Goal: Transaction & Acquisition: Purchase product/service

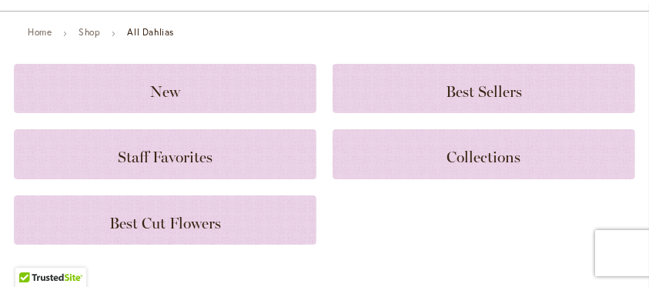
scroll to position [205, 0]
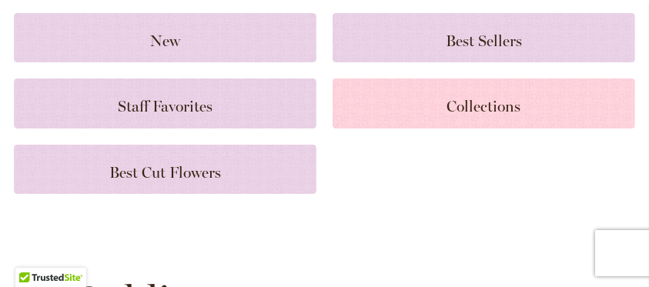
click at [473, 89] on div "Collections" at bounding box center [484, 103] width 303 height 49
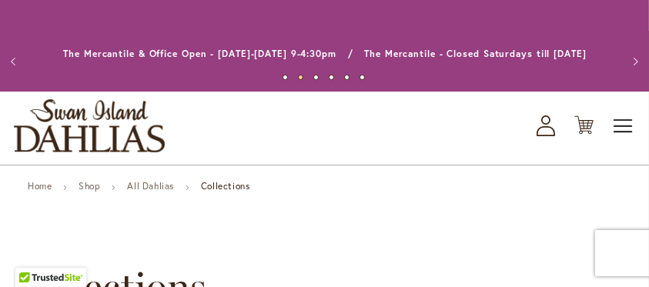
click at [619, 118] on span "Toggle Nav" at bounding box center [623, 126] width 23 height 31
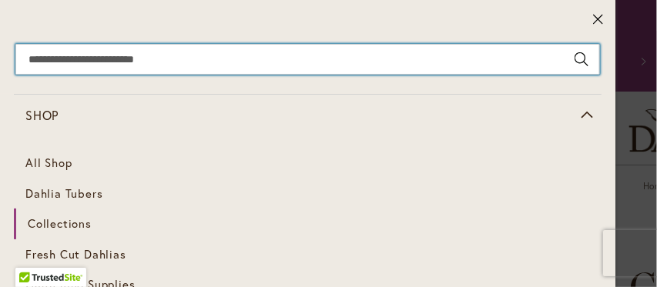
click at [38, 59] on input "Search" at bounding box center [307, 59] width 584 height 31
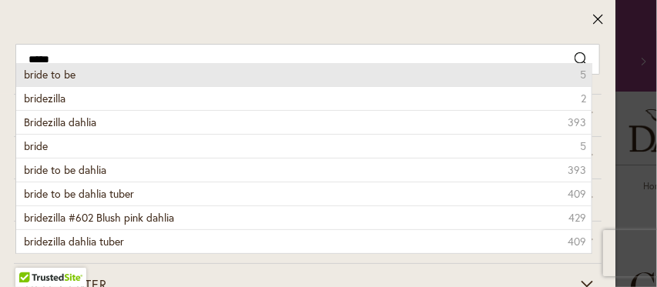
click at [41, 72] on span "bride to be" at bounding box center [50, 74] width 52 height 15
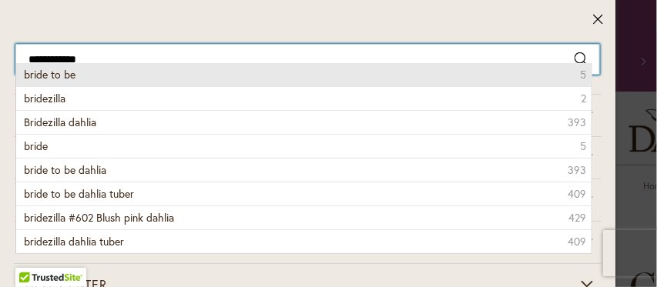
type input "**********"
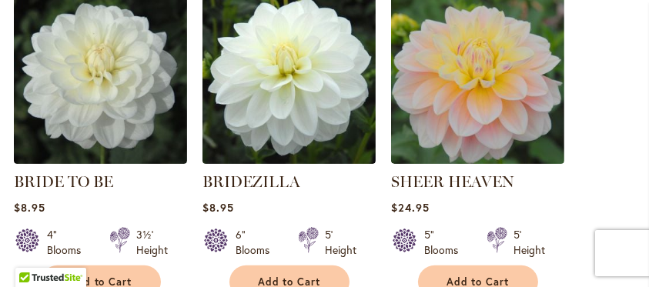
scroll to position [564, 0]
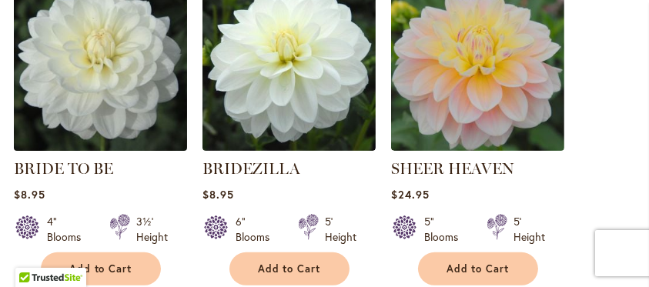
click at [82, 58] on img at bounding box center [100, 64] width 182 height 182
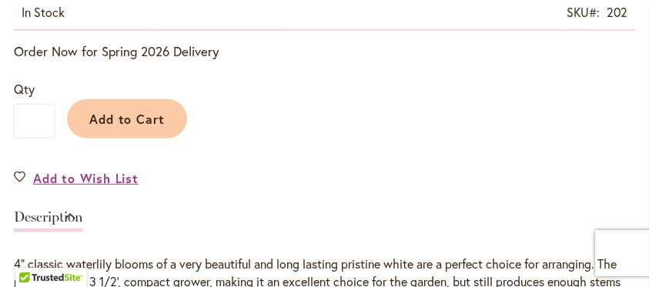
scroll to position [1026, 0]
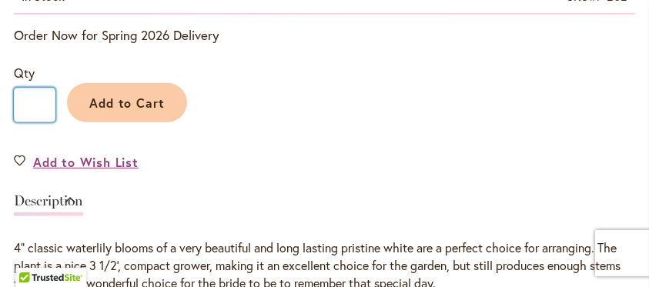
click at [34, 102] on input "*" at bounding box center [35, 105] width 42 height 35
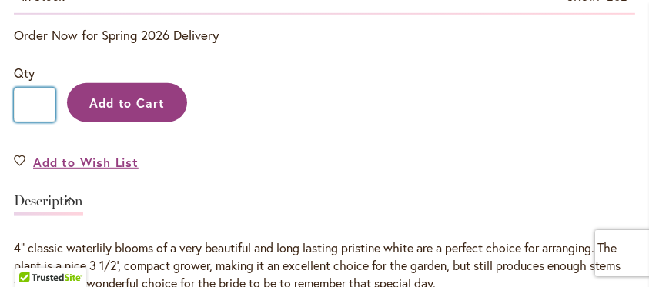
type input "*"
click at [117, 109] on span "Add to Cart" at bounding box center [127, 103] width 76 height 16
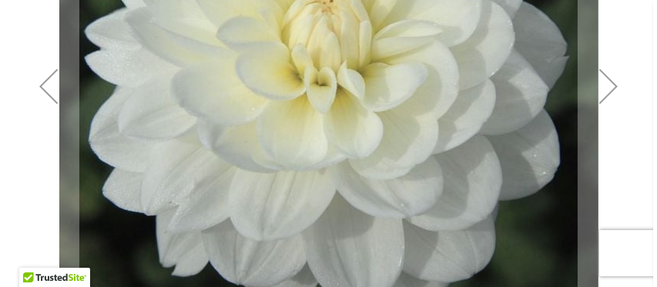
scroll to position [0, 0]
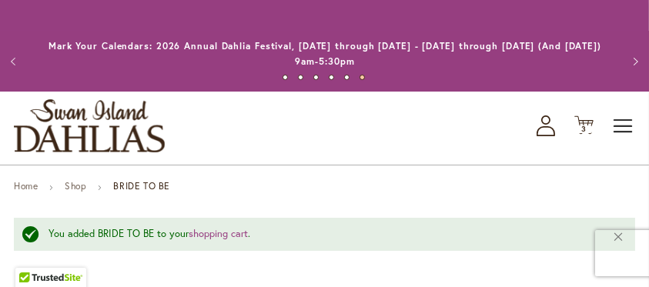
click at [618, 125] on span "Toggle Nav" at bounding box center [623, 126] width 23 height 31
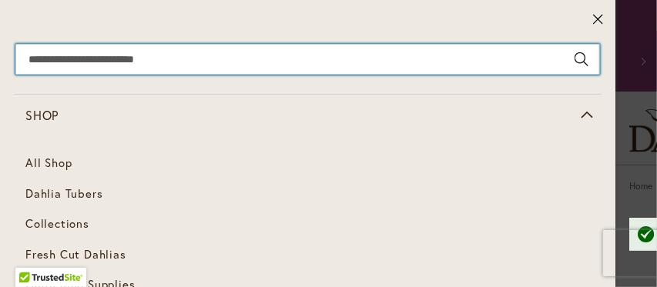
click at [29, 52] on input "Search" at bounding box center [307, 59] width 584 height 31
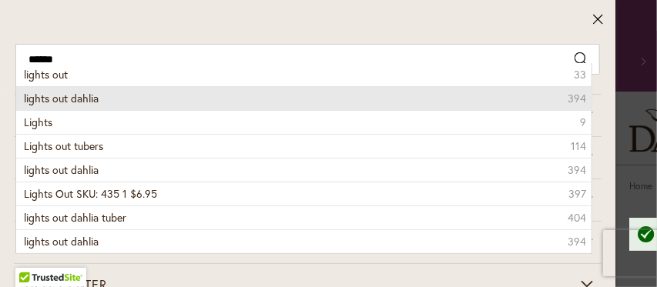
click at [31, 93] on span "lights out dahlia" at bounding box center [61, 98] width 75 height 15
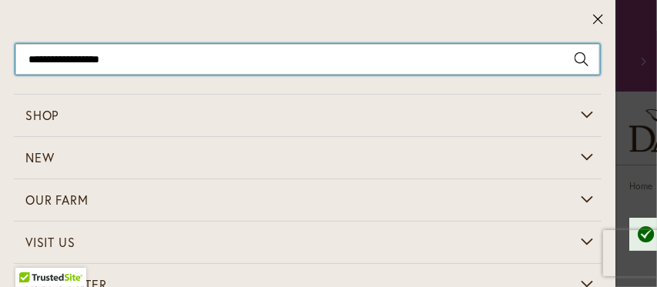
type input "**********"
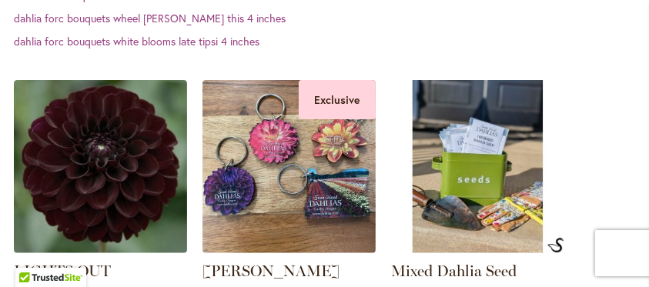
scroll to position [564, 0]
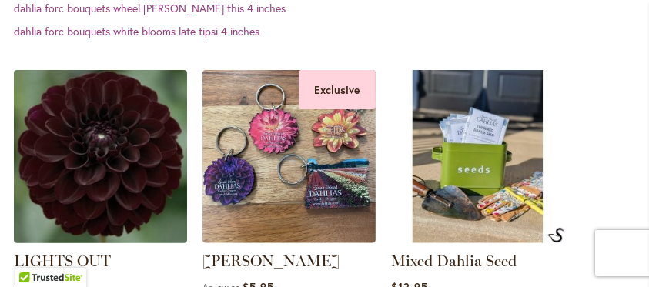
click at [78, 115] on img at bounding box center [100, 156] width 182 height 182
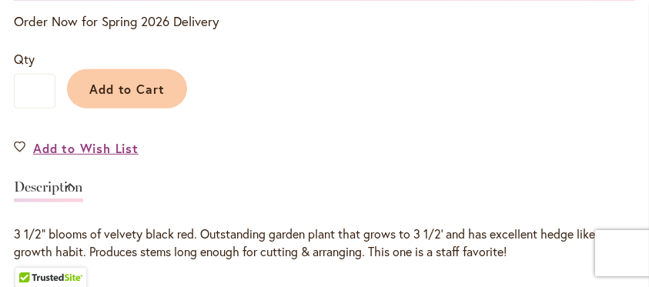
scroll to position [1026, 0]
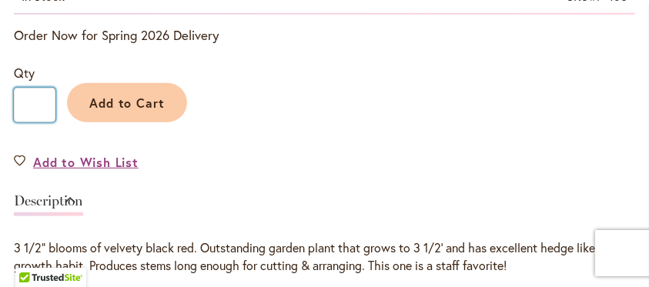
click at [35, 102] on input "*" at bounding box center [35, 105] width 42 height 35
click at [31, 103] on input "**" at bounding box center [35, 105] width 42 height 35
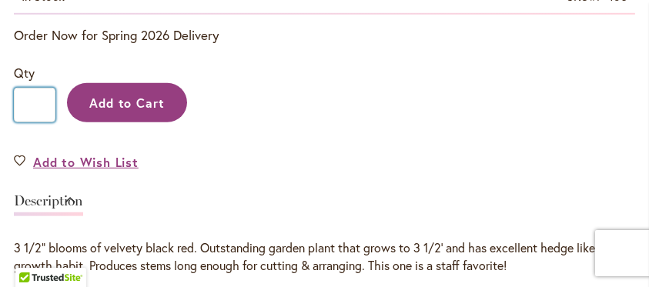
type input "*"
click at [121, 110] on button "Add to Cart" at bounding box center [127, 102] width 120 height 39
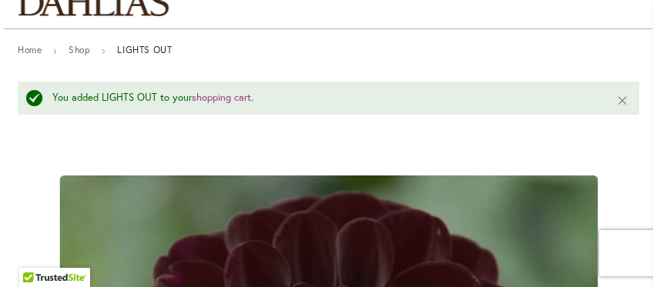
scroll to position [0, 0]
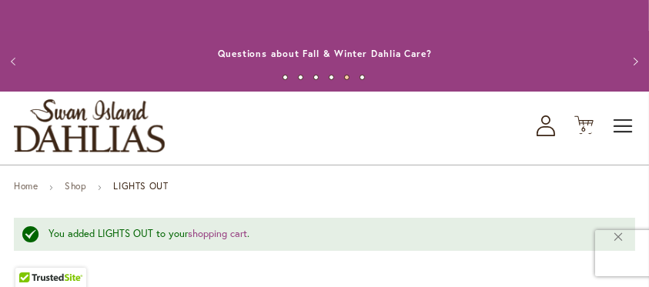
click at [613, 121] on span "Toggle Nav" at bounding box center [623, 126] width 23 height 31
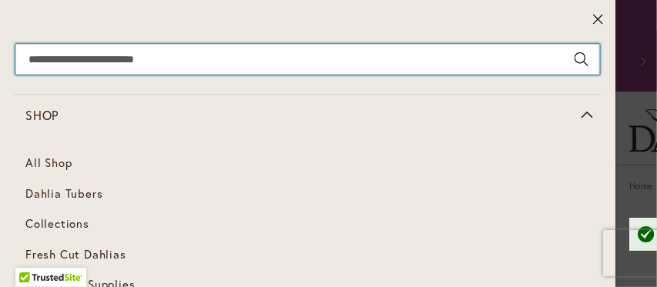
click at [30, 51] on input "Search" at bounding box center [307, 59] width 584 height 31
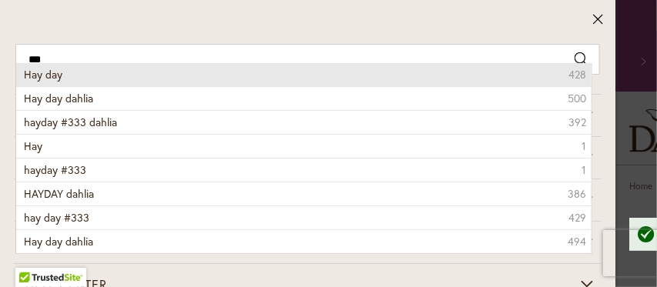
click at [45, 72] on span "Hay day" at bounding box center [43, 74] width 38 height 15
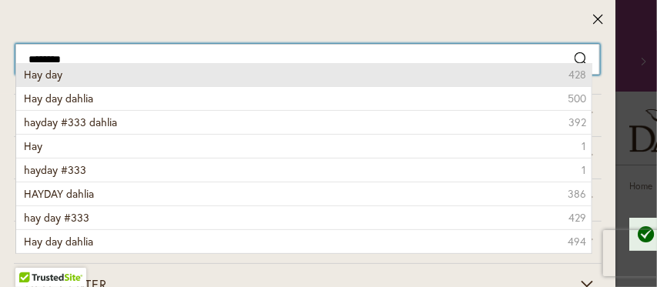
type input "*******"
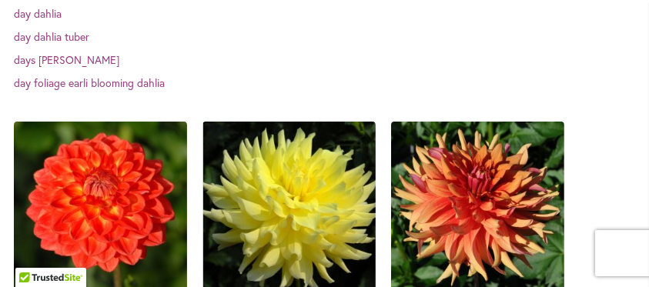
scroll to position [564, 0]
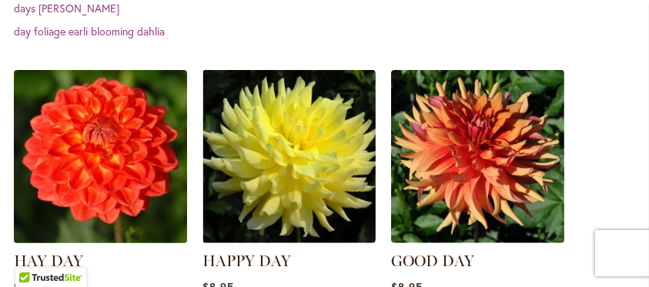
click at [104, 171] on img at bounding box center [100, 156] width 182 height 182
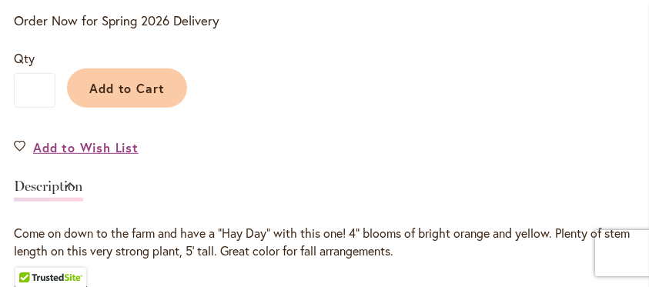
scroll to position [1026, 0]
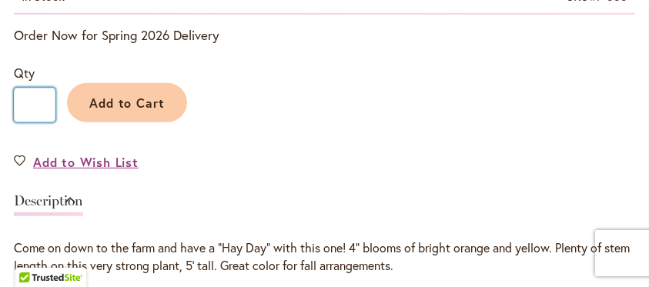
click at [33, 103] on input "*" at bounding box center [35, 105] width 42 height 35
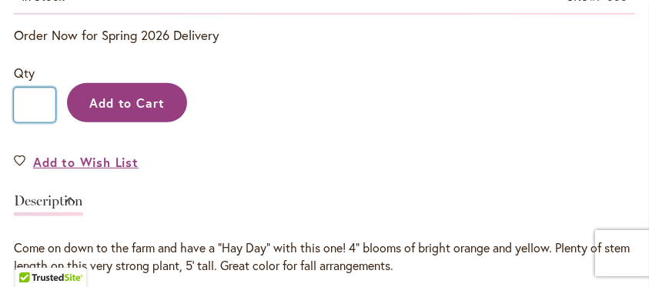
type input "*"
click at [89, 92] on button "Add to Cart" at bounding box center [127, 102] width 120 height 39
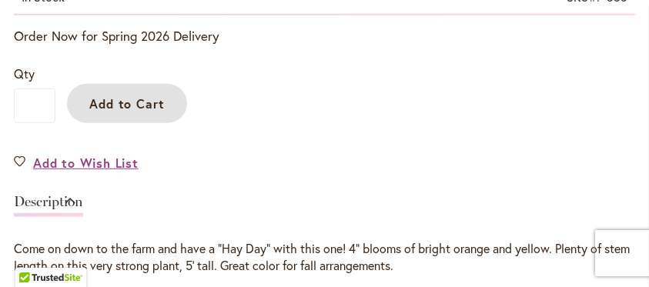
scroll to position [1118, 0]
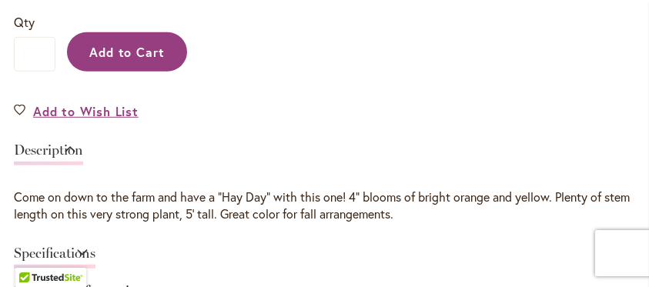
click at [156, 50] on span "Add to Cart" at bounding box center [127, 52] width 76 height 16
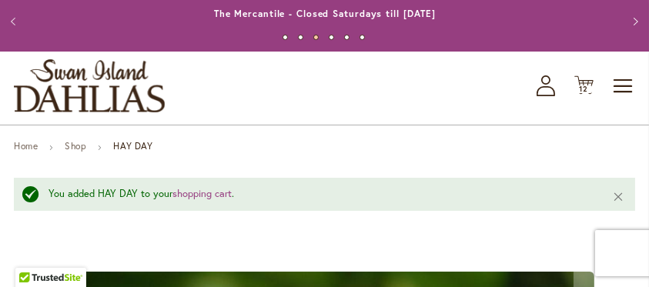
scroll to position [92, 0]
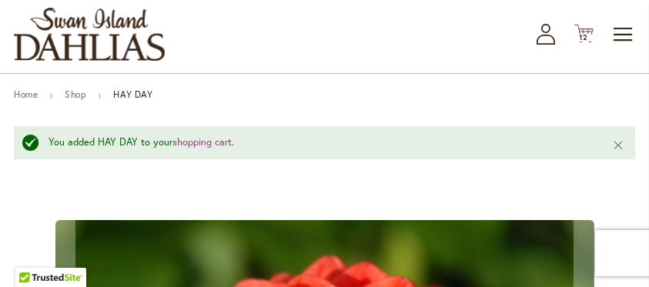
click at [584, 35] on span "12" at bounding box center [584, 37] width 9 height 10
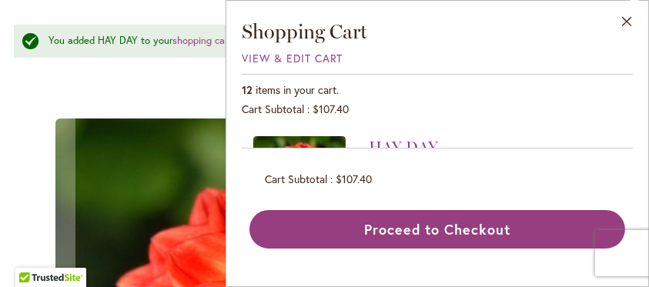
scroll to position [194, 0]
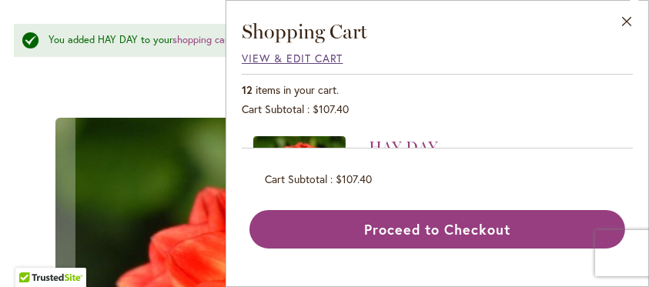
click at [296, 57] on span "View & Edit Cart" at bounding box center [293, 58] width 102 height 15
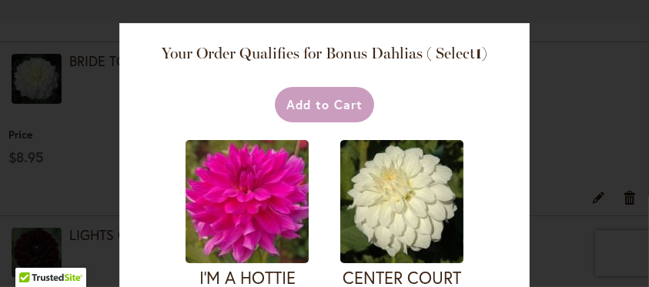
scroll to position [550, 0]
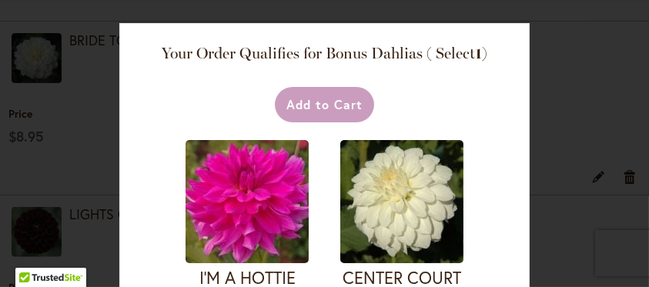
click at [72, 71] on div "Your Order Qualifies for Bonus Dahlias ( Select 1 ) Add to Cart I'M A HOTTIE (F…" at bounding box center [324, 143] width 649 height 287
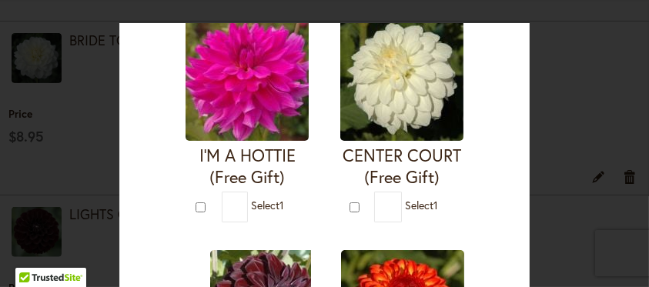
scroll to position [0, 0]
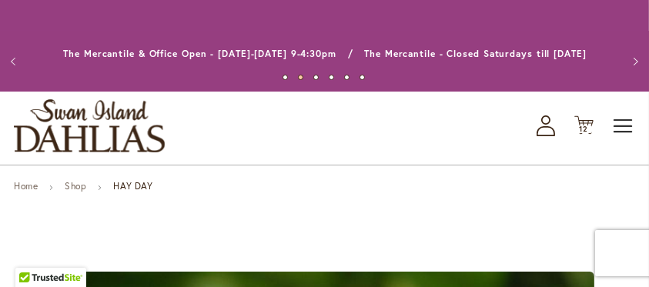
click at [618, 122] on span "Toggle Nav" at bounding box center [623, 126] width 23 height 31
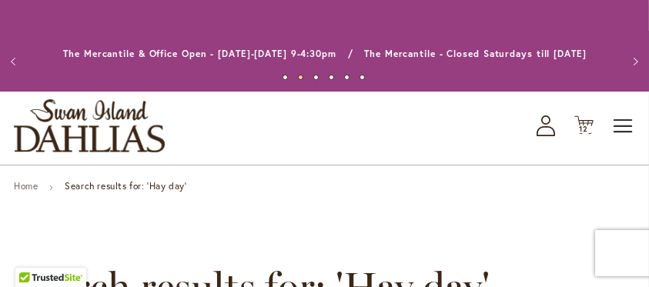
click at [616, 122] on span "Toggle Nav" at bounding box center [623, 126] width 23 height 31
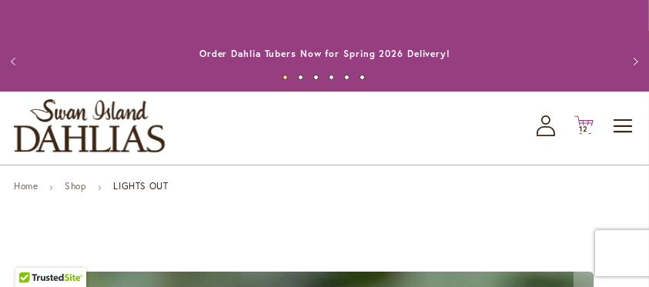
click at [579, 120] on icon at bounding box center [583, 125] width 19 height 18
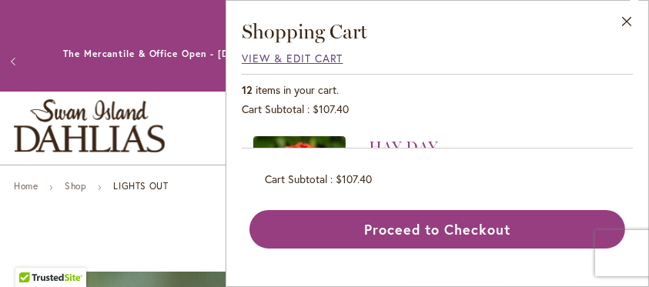
click at [310, 55] on span "View & Edit Cart" at bounding box center [293, 58] width 102 height 15
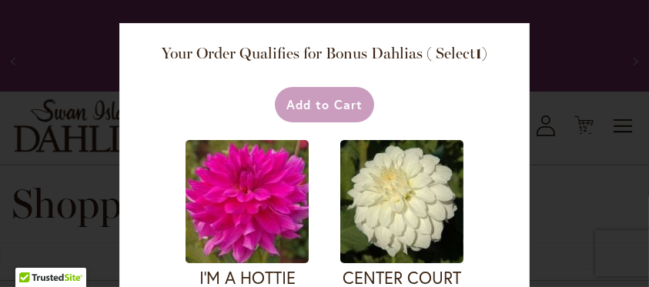
click at [648, 15] on div "Your Order Qualifies for Bonus Dahlias ( Select 1 ) Add to Cart I'M A HOTTIE (F…" at bounding box center [324, 143] width 649 height 287
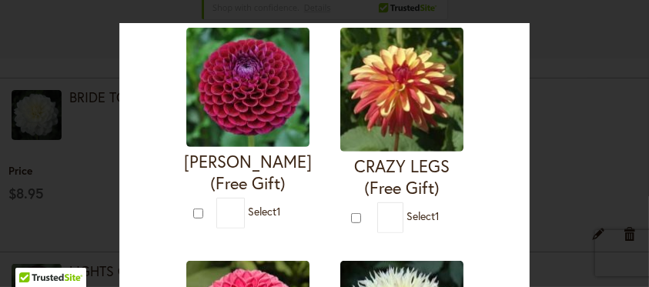
scroll to position [819, 0]
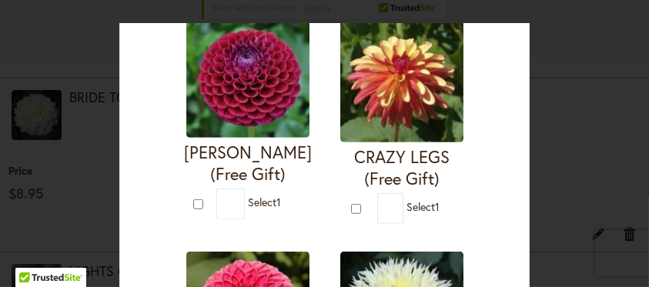
click at [235, 105] on img at bounding box center [247, 77] width 123 height 119
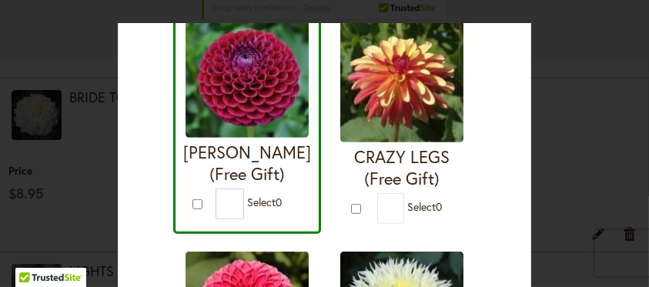
click at [272, 98] on img at bounding box center [247, 77] width 123 height 119
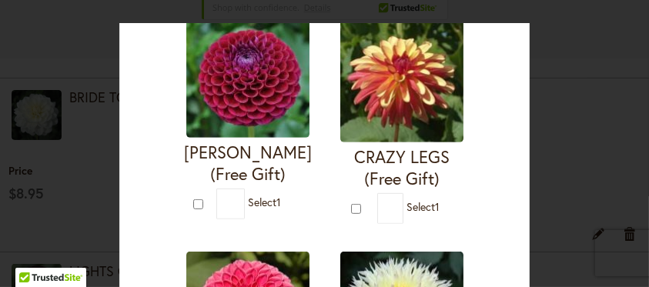
click at [272, 98] on img at bounding box center [247, 77] width 123 height 119
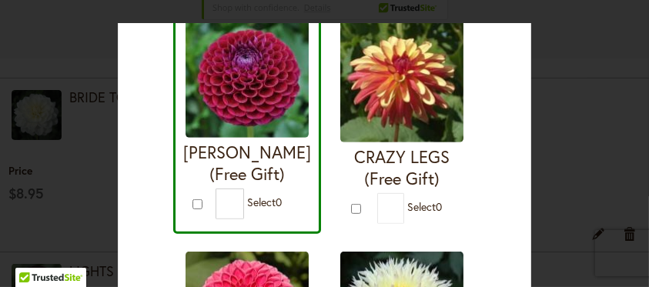
click at [272, 98] on img at bounding box center [247, 77] width 123 height 119
type input "*"
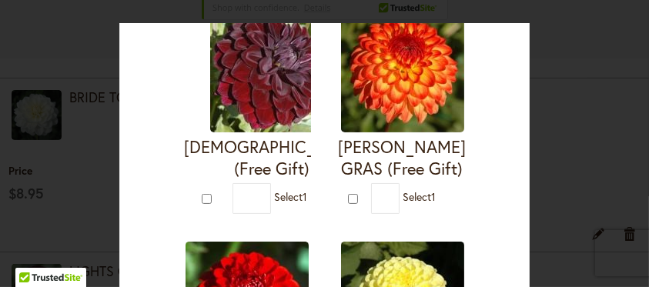
scroll to position [306, 0]
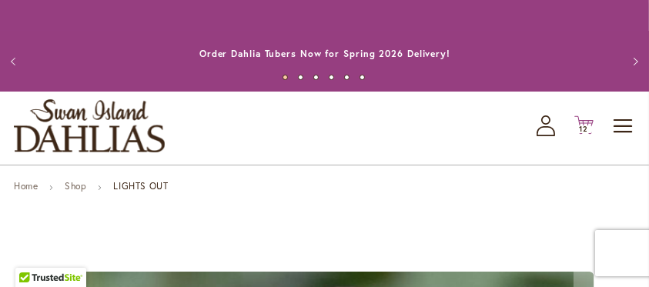
click at [578, 127] on span "12 12 items" at bounding box center [584, 130] width 15 height 8
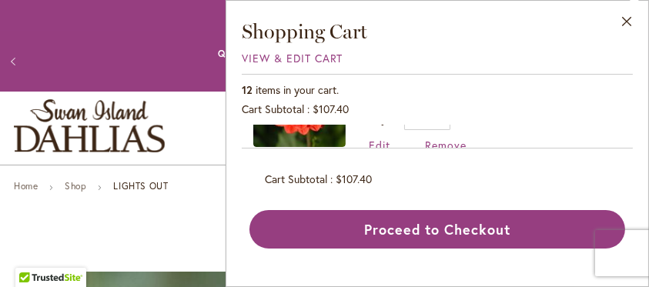
scroll to position [62, 0]
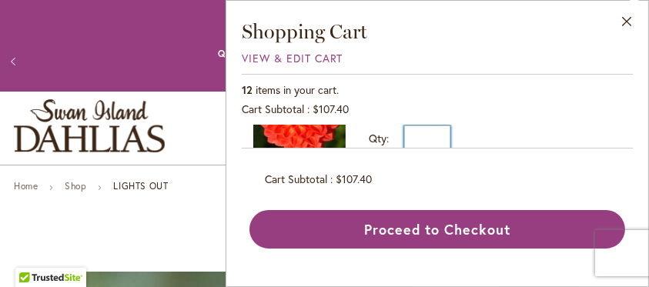
click at [440, 134] on input "*" at bounding box center [427, 138] width 46 height 25
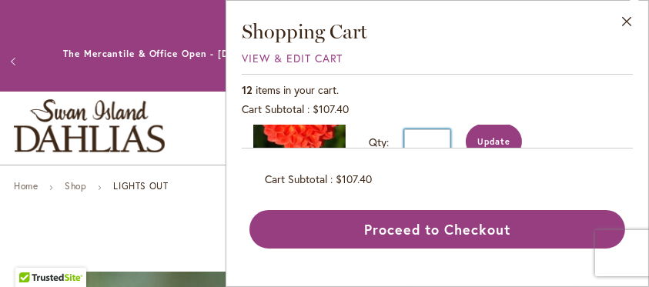
type input "*"
click at [497, 139] on span "Update" at bounding box center [493, 141] width 33 height 11
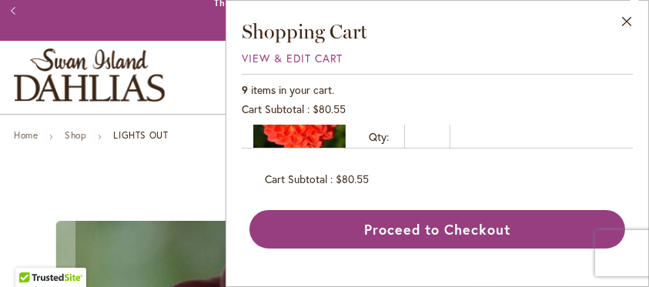
scroll to position [102, 0]
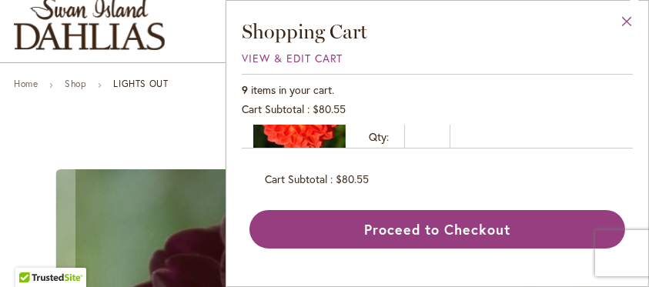
click at [627, 18] on button "Close" at bounding box center [627, 25] width 42 height 49
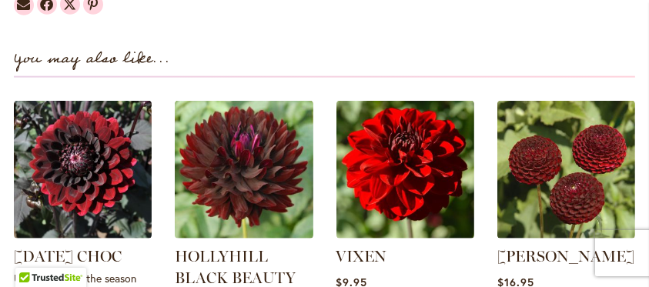
scroll to position [1803, 0]
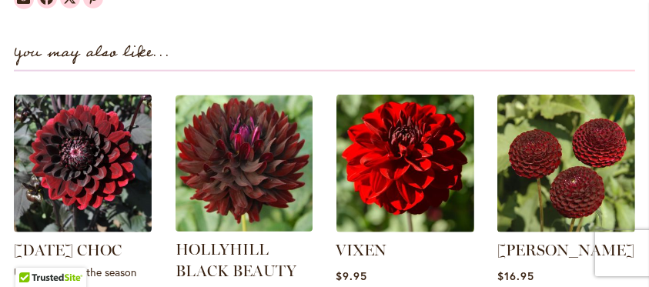
click at [280, 173] on img at bounding box center [243, 163] width 143 height 143
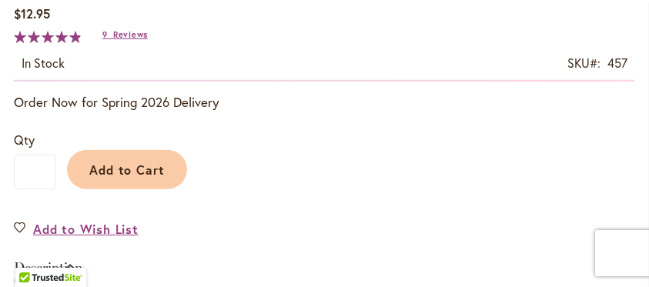
scroll to position [975, 0]
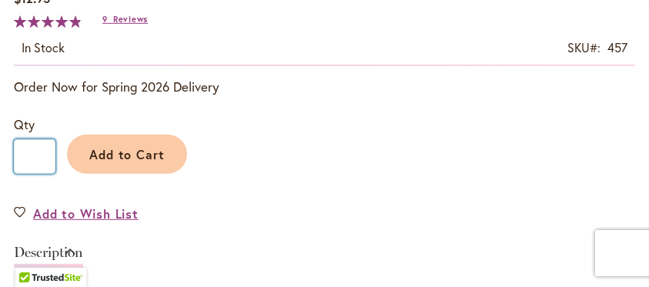
click at [34, 153] on input "*" at bounding box center [35, 156] width 42 height 35
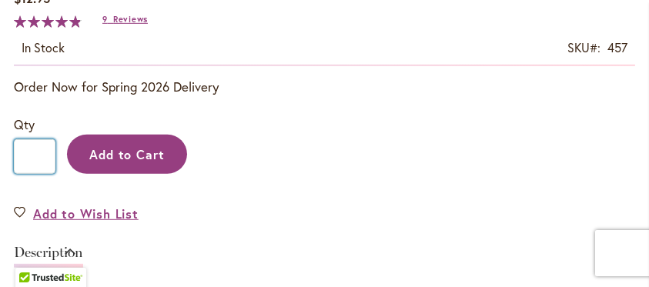
type input "*"
click at [104, 152] on span "Add to Cart" at bounding box center [127, 154] width 76 height 16
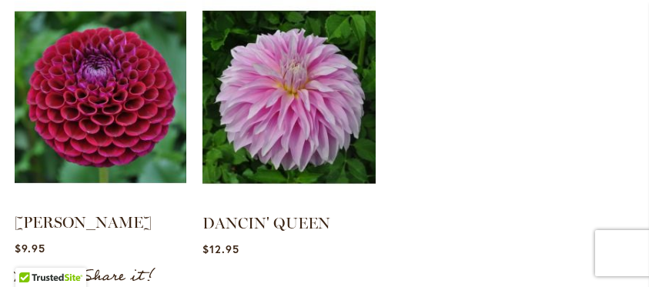
scroll to position [1529, 0]
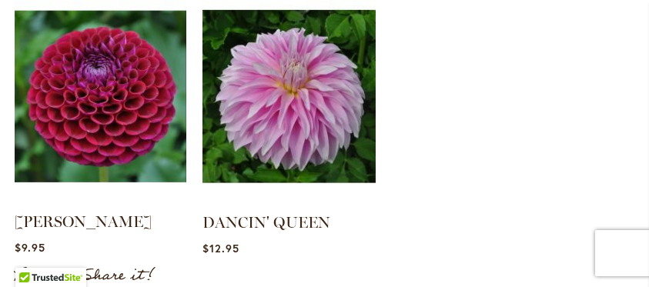
click at [119, 115] on img at bounding box center [101, 96] width 172 height 215
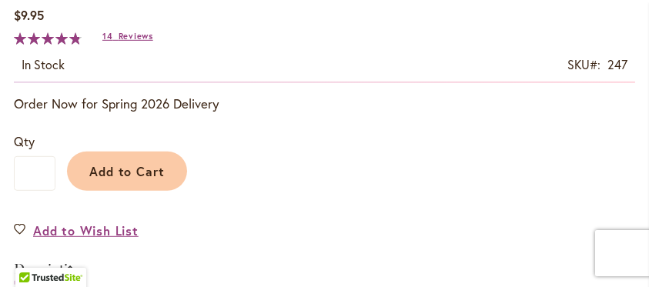
scroll to position [998, 0]
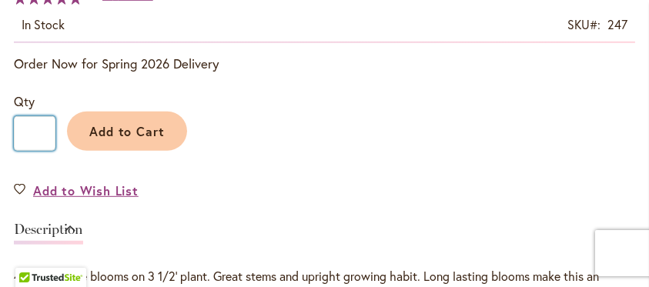
click at [33, 132] on input "*" at bounding box center [35, 133] width 42 height 35
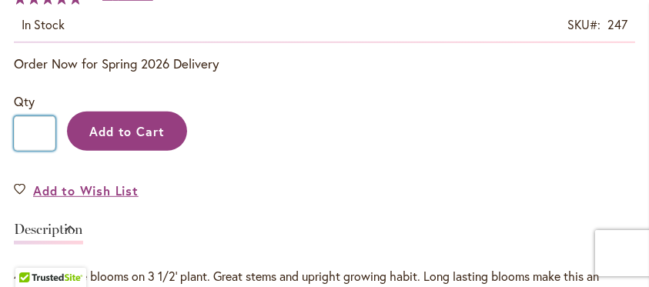
type input "*"
click at [100, 129] on span "Add to Cart" at bounding box center [127, 131] width 76 height 16
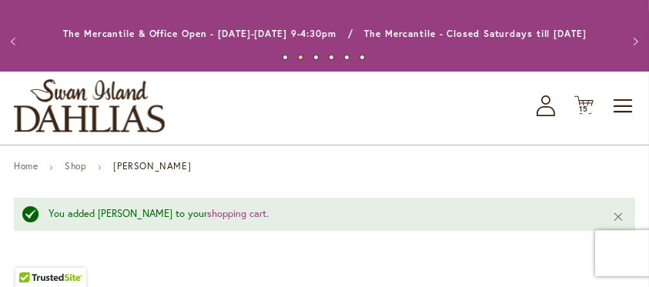
scroll to position [0, 0]
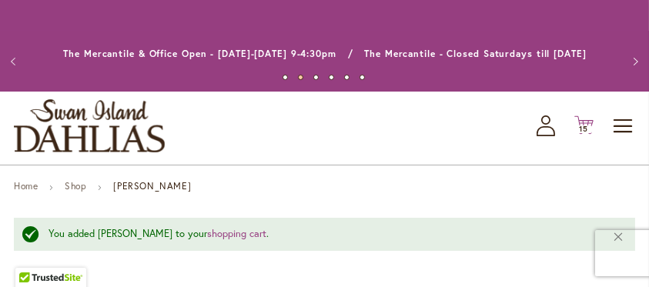
click at [586, 117] on icon "Cart .cls-1 { fill: #231f20; }" at bounding box center [583, 124] width 19 height 19
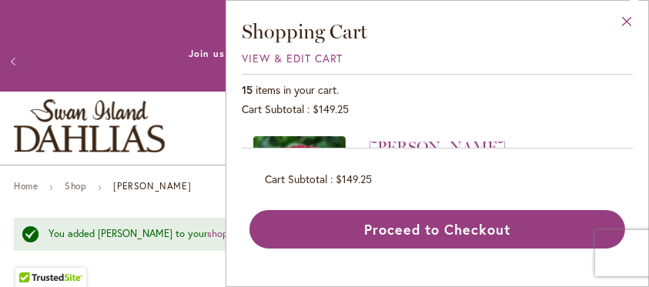
click at [625, 17] on button "Close" at bounding box center [627, 25] width 42 height 49
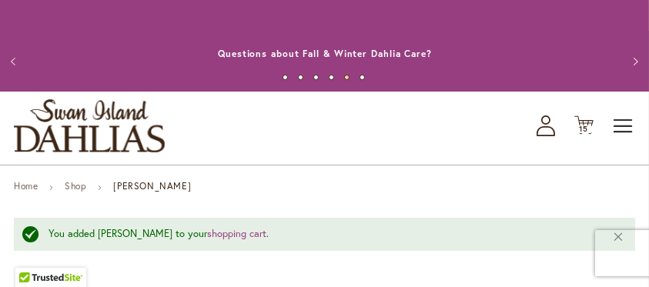
click at [619, 125] on span "Toggle Nav" at bounding box center [623, 126] width 23 height 31
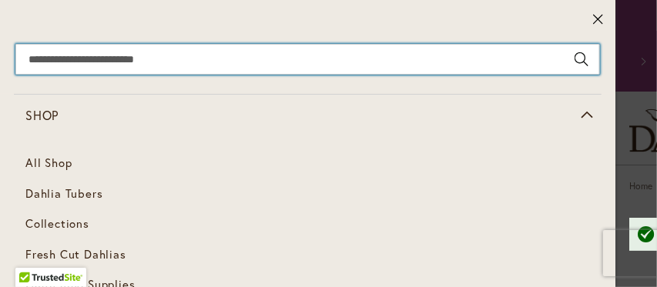
click at [30, 55] on input "Search" at bounding box center [307, 59] width 584 height 31
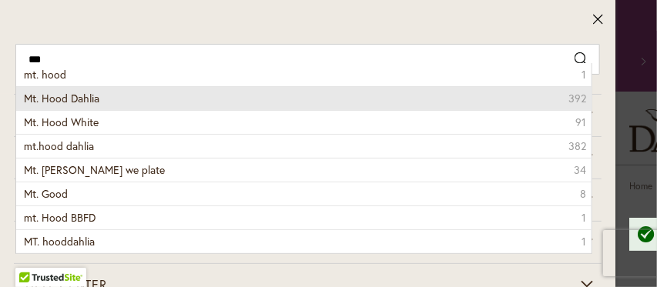
click at [49, 98] on span "Mt. Hood Dahlia" at bounding box center [61, 98] width 75 height 15
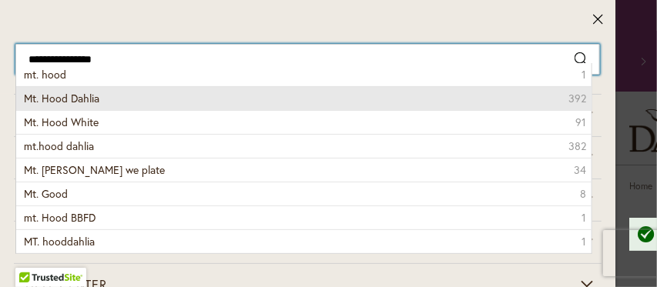
type input "**********"
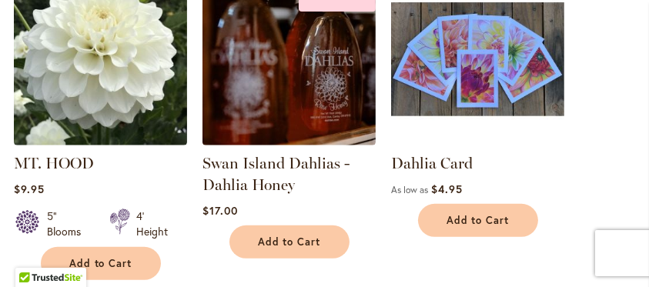
scroll to position [667, 0]
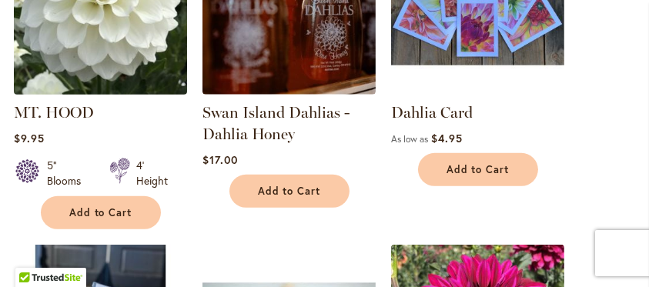
click at [57, 30] on img at bounding box center [100, 8] width 182 height 182
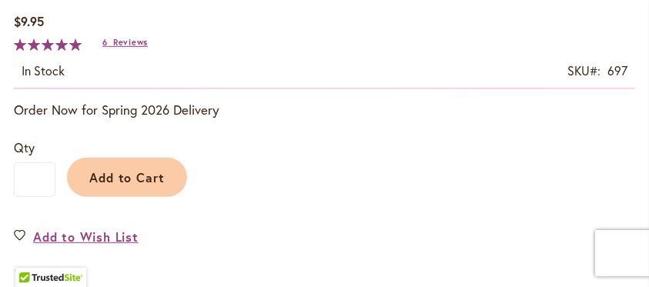
scroll to position [975, 0]
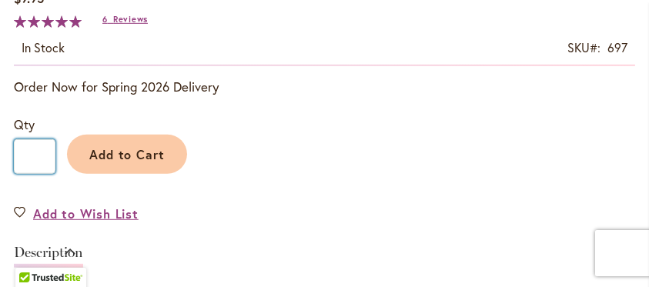
click at [32, 152] on input "*" at bounding box center [35, 156] width 42 height 35
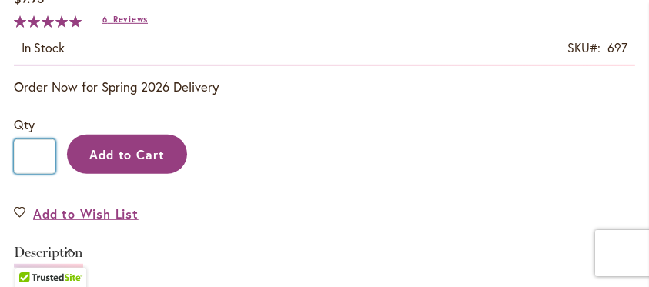
type input "*"
click at [89, 143] on button "Add to Cart" at bounding box center [127, 154] width 120 height 39
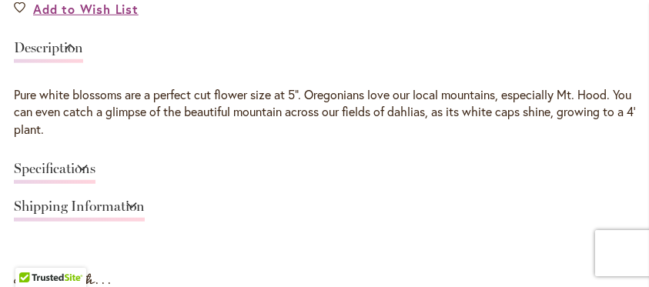
scroll to position [1272, 0]
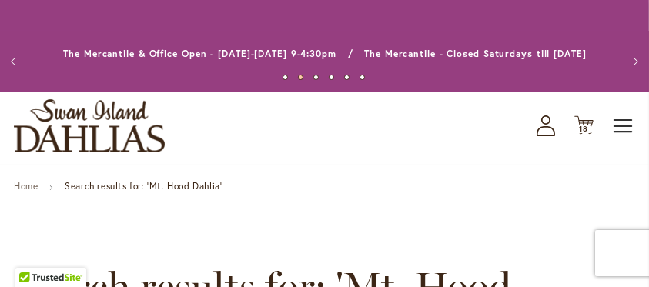
click at [612, 124] on span "Toggle Nav" at bounding box center [623, 126] width 23 height 31
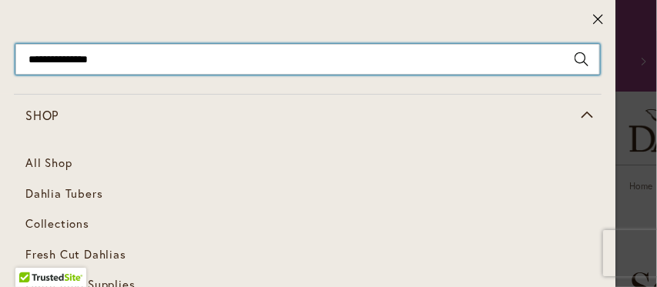
click at [27, 54] on input "**********" at bounding box center [307, 59] width 584 height 31
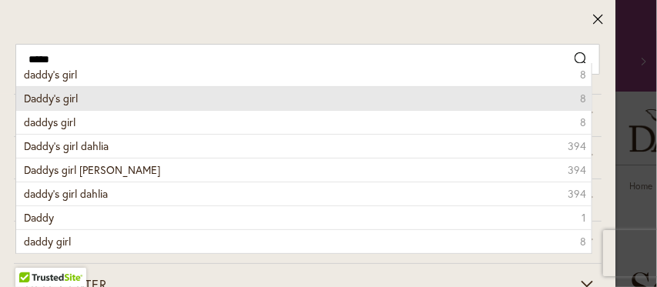
click at [25, 92] on span "Daddy’s girl" at bounding box center [51, 98] width 54 height 15
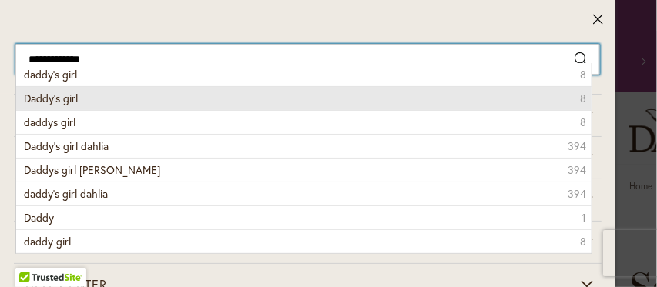
type input "**********"
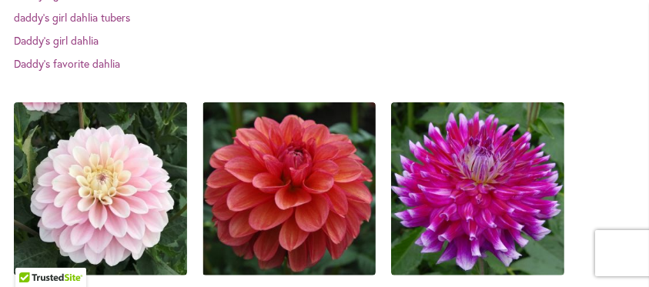
scroll to position [616, 0]
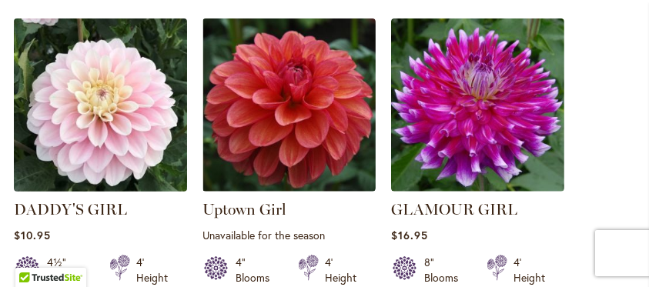
click at [114, 110] on img at bounding box center [100, 105] width 182 height 182
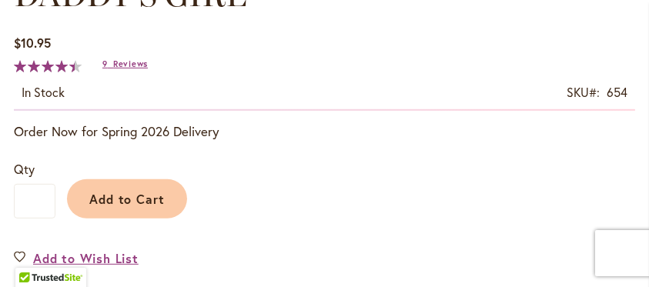
scroll to position [952, 0]
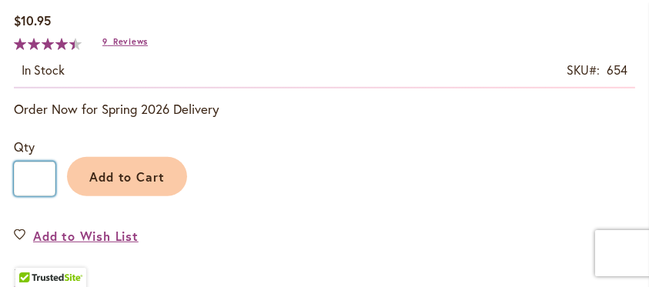
click at [32, 177] on input "*" at bounding box center [35, 179] width 42 height 35
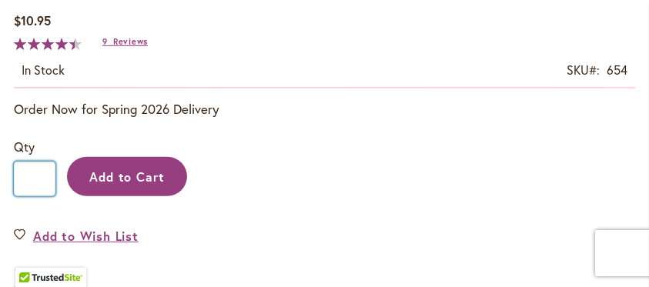
type input "*"
click at [92, 180] on span "Add to Cart" at bounding box center [127, 177] width 76 height 16
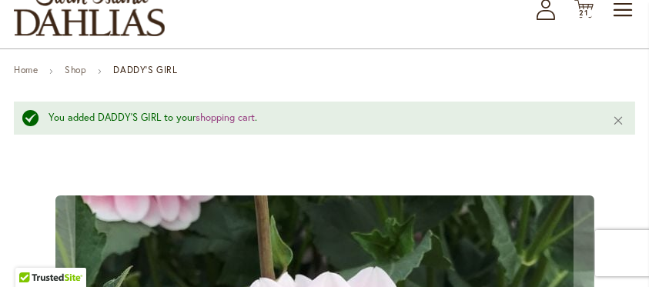
scroll to position [51, 0]
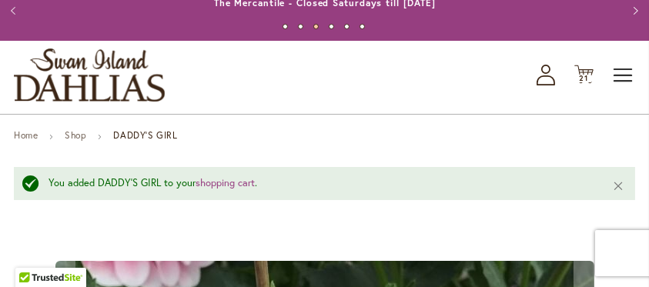
click at [624, 69] on span "Toggle Nav" at bounding box center [623, 75] width 23 height 31
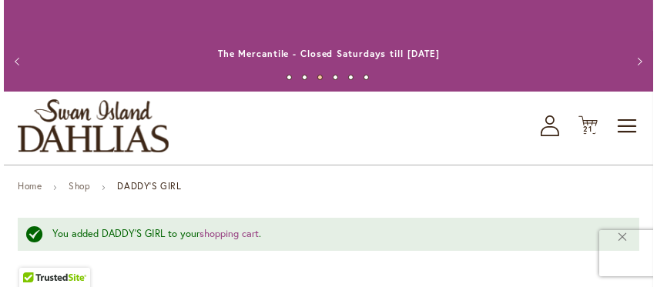
scroll to position [0, 0]
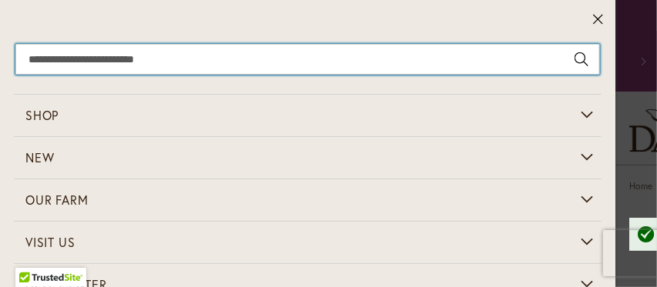
click at [38, 58] on input "Search" at bounding box center [307, 59] width 584 height 31
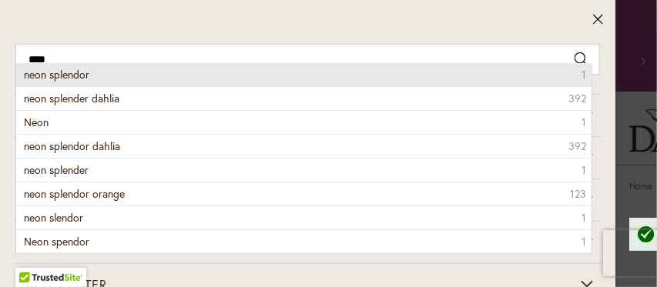
click at [34, 80] on span "neon splendor" at bounding box center [56, 74] width 65 height 15
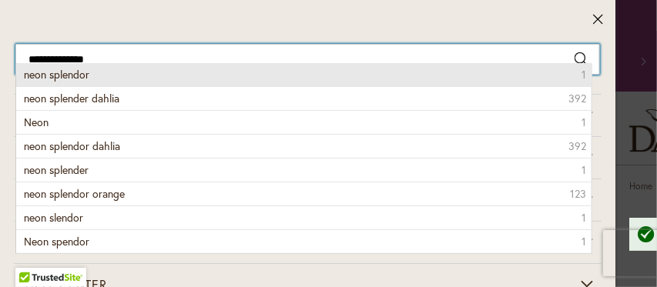
type input "**********"
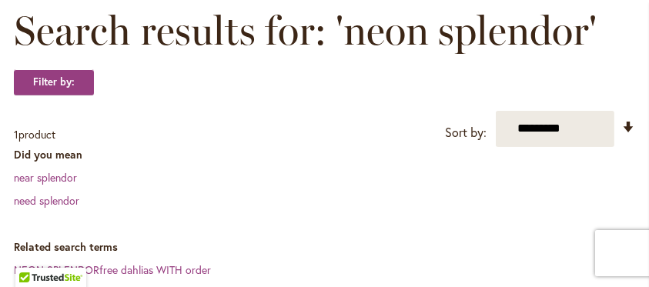
scroll to position [308, 0]
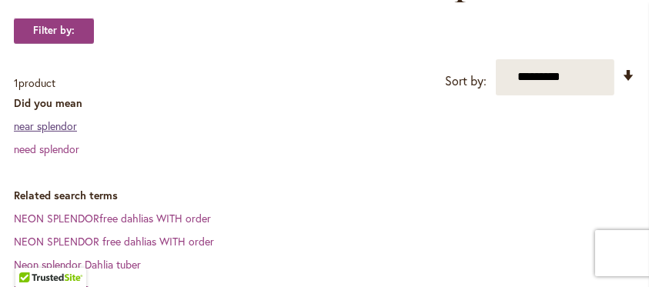
click at [42, 123] on link "near splendor" at bounding box center [45, 126] width 63 height 15
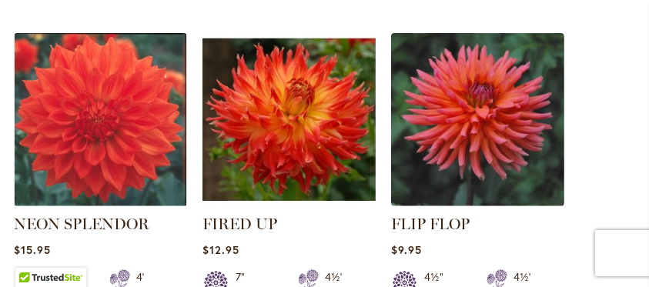
scroll to position [616, 0]
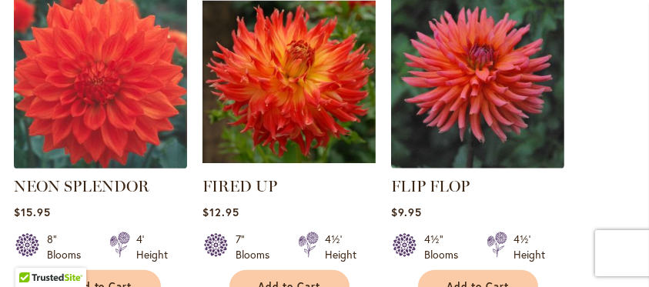
click at [151, 71] on img at bounding box center [100, 82] width 182 height 182
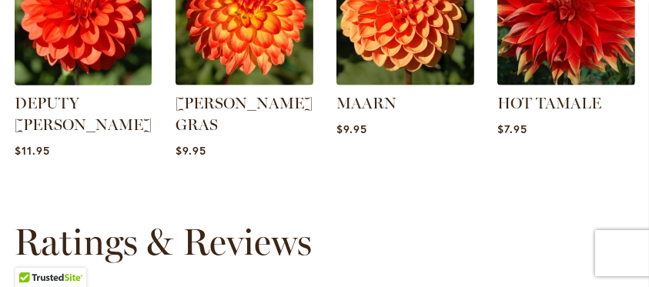
scroll to position [1951, 0]
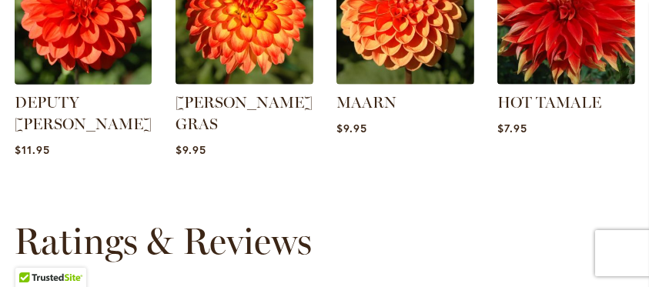
click at [59, 39] on img at bounding box center [84, 16] width 144 height 144
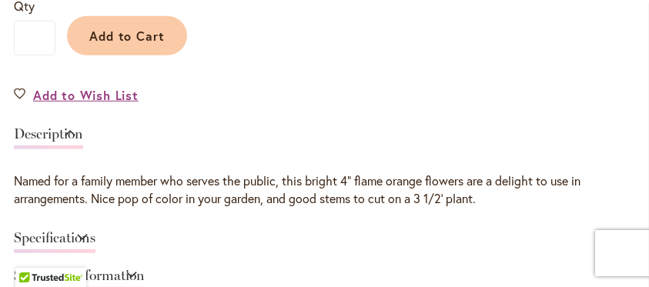
scroll to position [1078, 0]
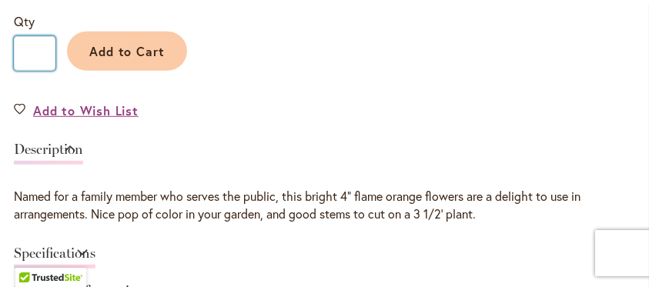
click at [32, 52] on input "*" at bounding box center [35, 53] width 42 height 35
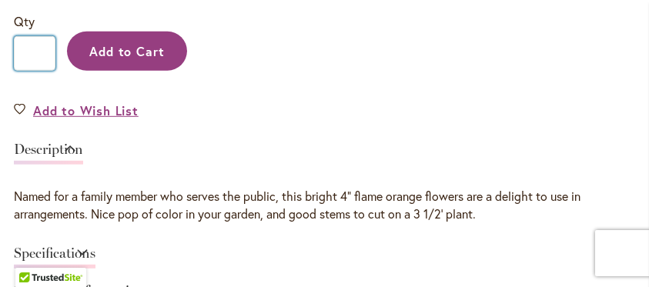
type input "*"
click at [102, 56] on span "Add to Cart" at bounding box center [127, 51] width 76 height 16
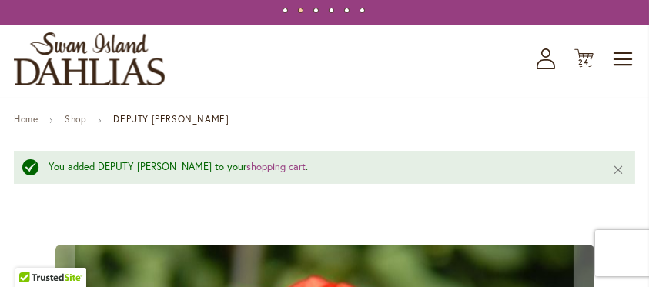
scroll to position [21, 0]
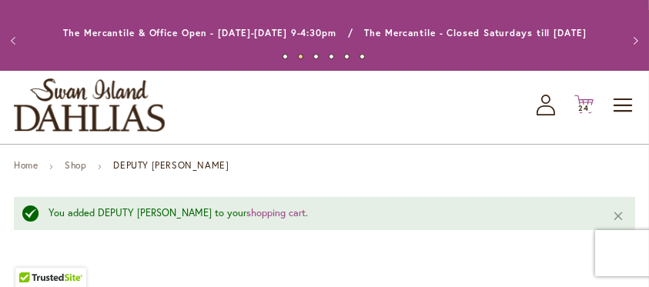
click at [584, 99] on icon at bounding box center [583, 104] width 19 height 18
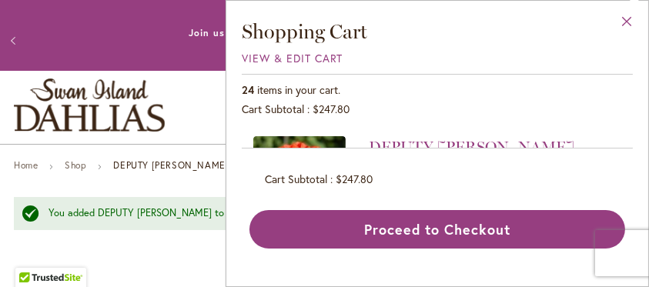
click at [628, 18] on button "Close" at bounding box center [627, 25] width 42 height 49
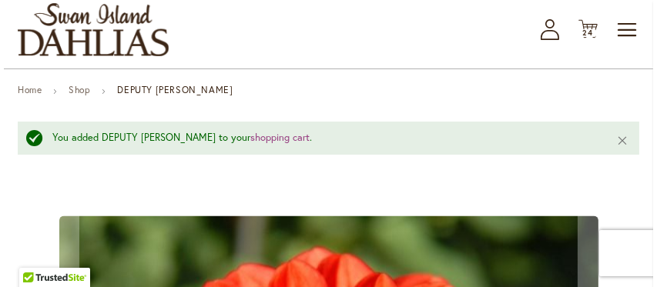
scroll to position [0, 0]
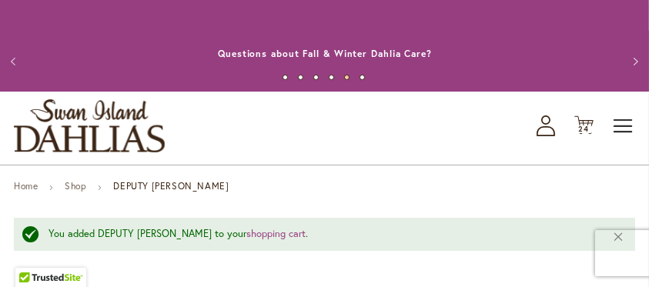
click at [622, 119] on span "Toggle Nav" at bounding box center [623, 126] width 23 height 31
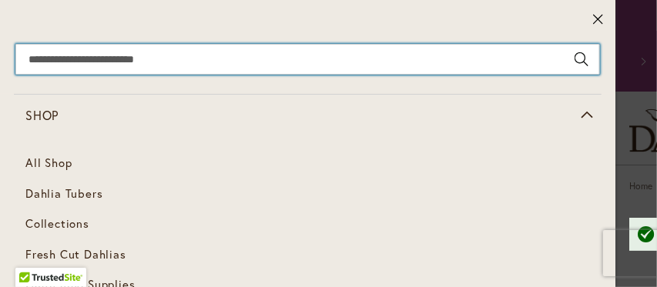
click at [33, 57] on input "Search" at bounding box center [307, 59] width 584 height 31
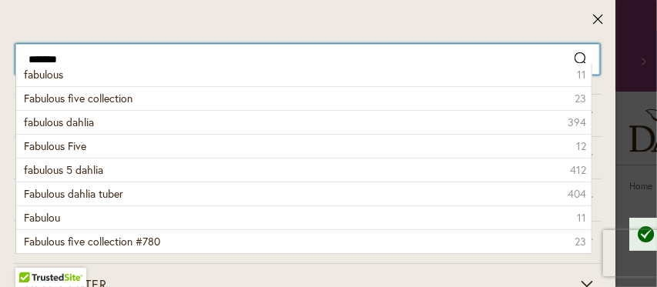
type input "********"
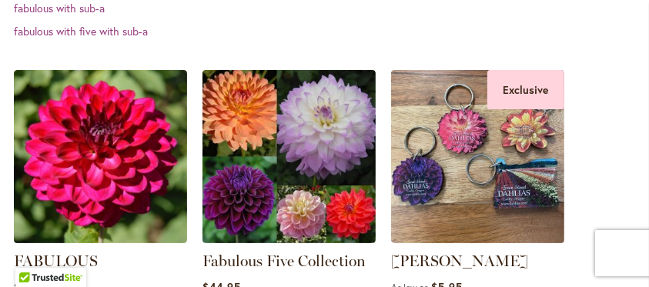
scroll to position [513, 0]
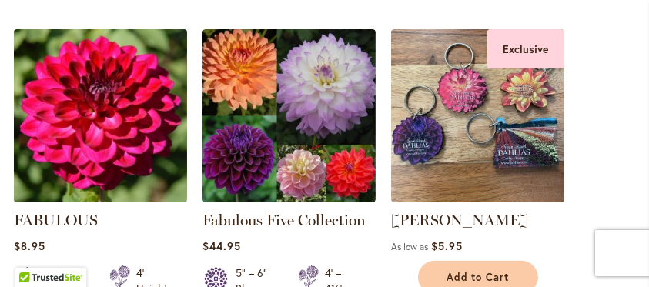
click at [76, 88] on img at bounding box center [100, 116] width 182 height 182
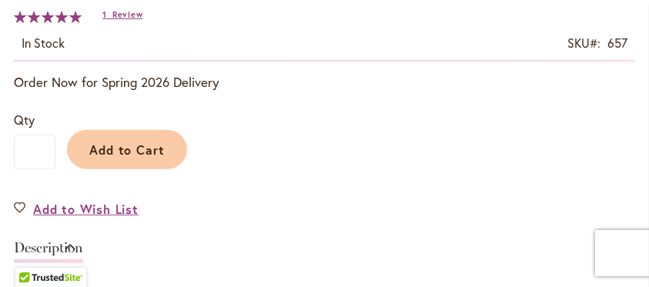
scroll to position [986, 0]
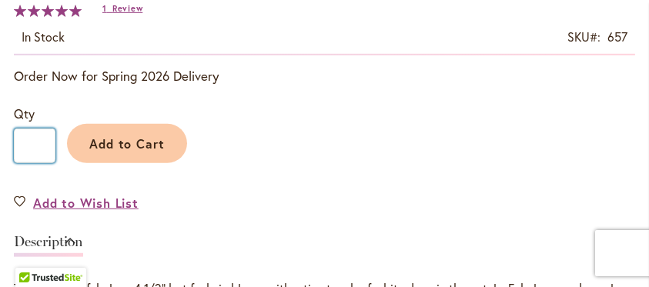
click at [32, 142] on input "*" at bounding box center [35, 146] width 42 height 35
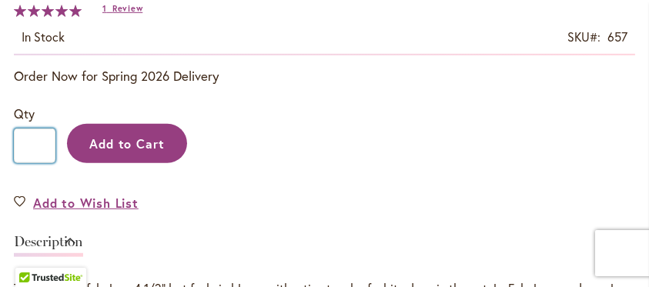
type input "*"
click at [124, 153] on button "Add to Cart" at bounding box center [127, 143] width 120 height 39
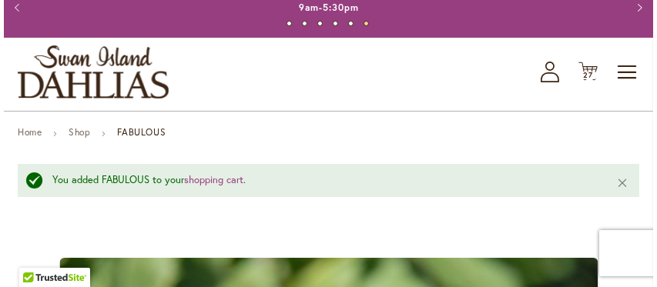
scroll to position [0, 0]
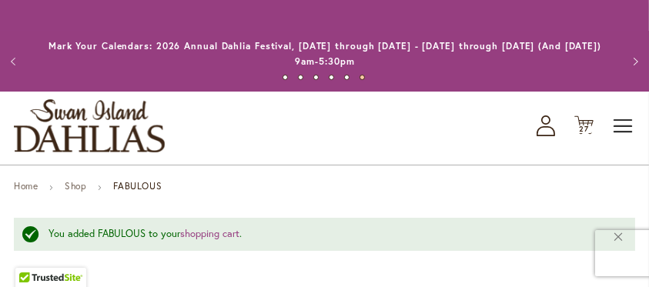
click at [621, 128] on span "Toggle Nav" at bounding box center [623, 126] width 23 height 31
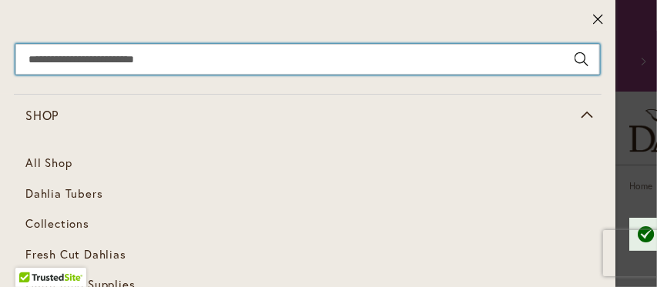
click at [36, 56] on input "Search" at bounding box center [307, 59] width 584 height 31
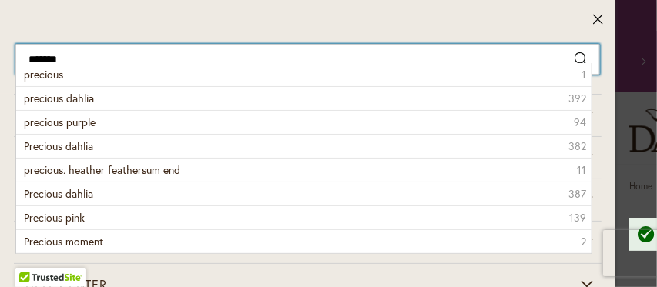
type input "********"
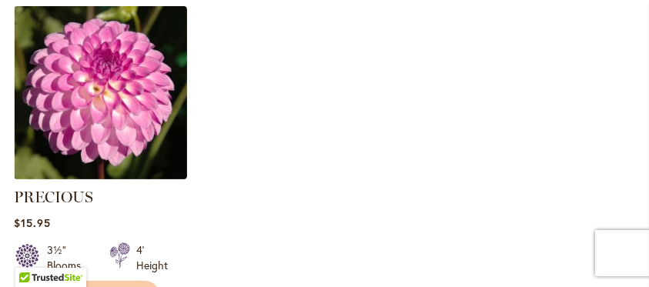
scroll to position [513, 0]
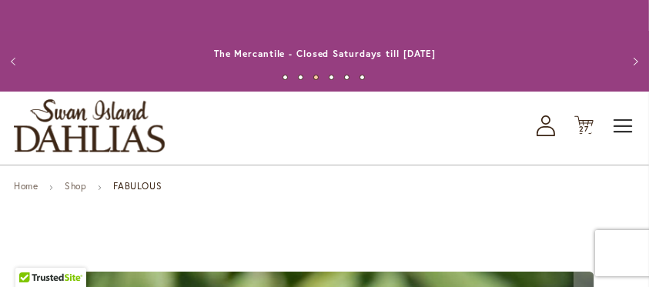
click at [621, 123] on span "Toggle Nav" at bounding box center [623, 126] width 23 height 31
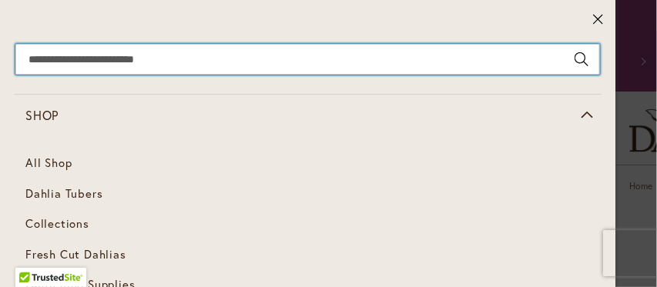
click at [29, 57] on input "Search" at bounding box center [307, 59] width 584 height 31
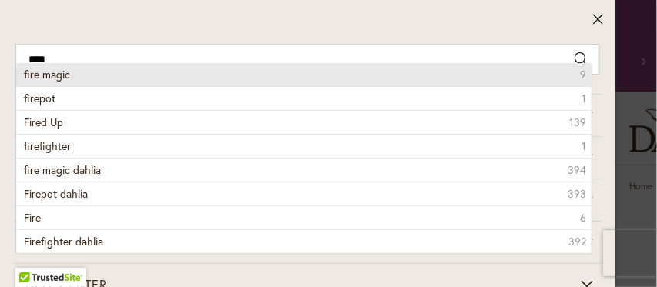
click at [60, 73] on span "fire magic" at bounding box center [47, 74] width 46 height 15
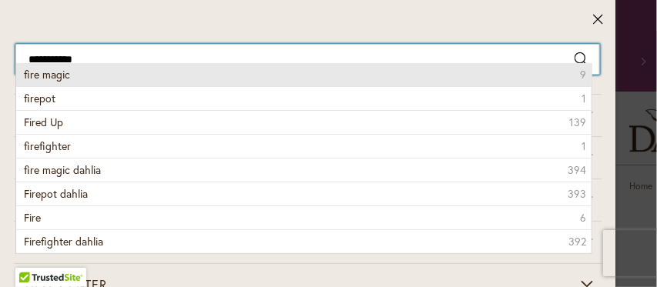
type input "**********"
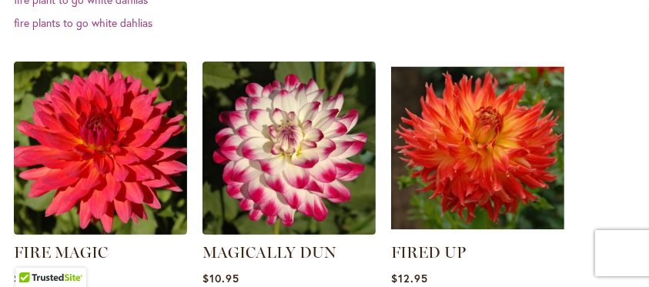
scroll to position [513, 0]
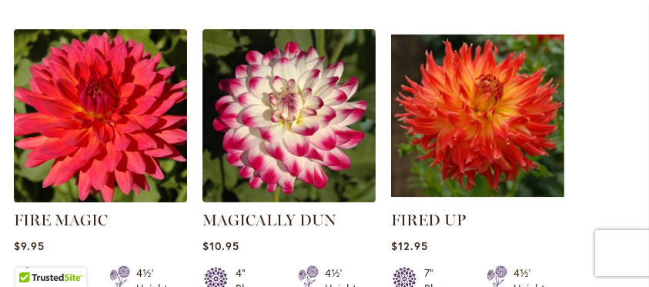
click at [72, 79] on img at bounding box center [100, 116] width 182 height 182
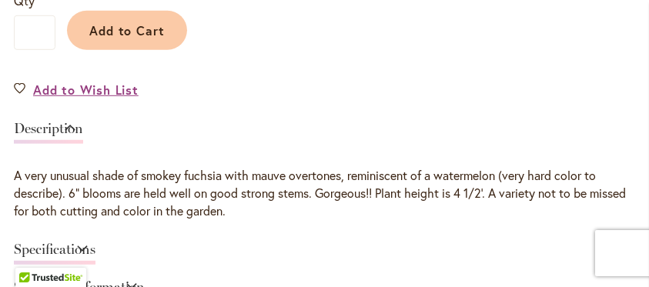
scroll to position [1078, 0]
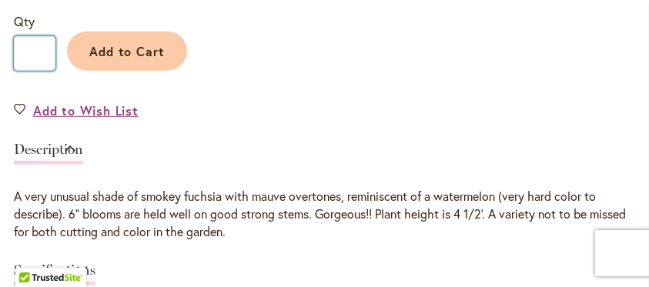
click at [34, 54] on input "*" at bounding box center [35, 53] width 42 height 35
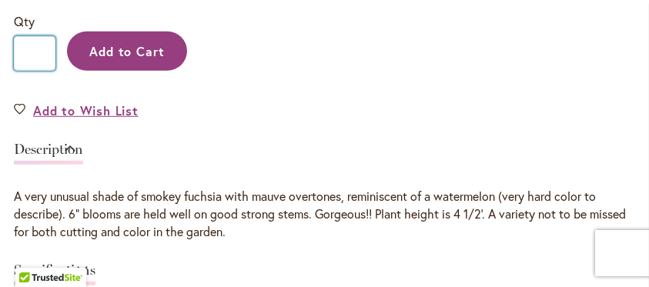
type input "*"
click at [126, 45] on span "Add to Cart" at bounding box center [127, 51] width 76 height 16
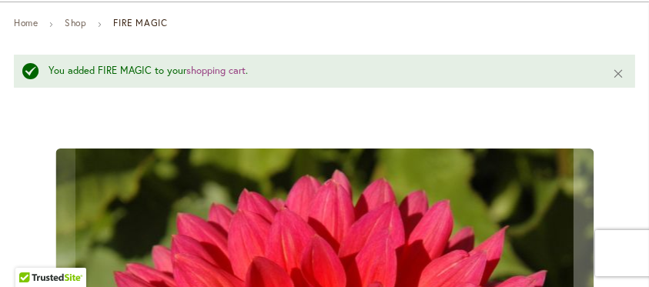
scroll to position [0, 0]
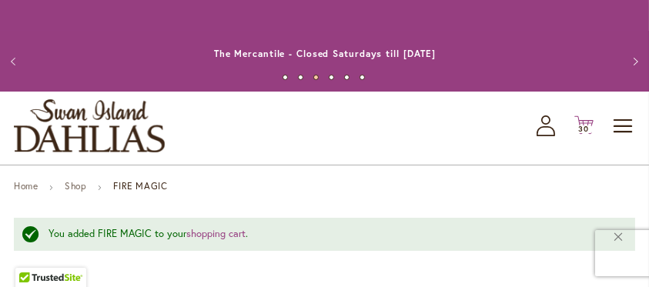
click at [581, 125] on icon "Cart .cls-1 { fill: #231f20; }" at bounding box center [583, 124] width 19 height 19
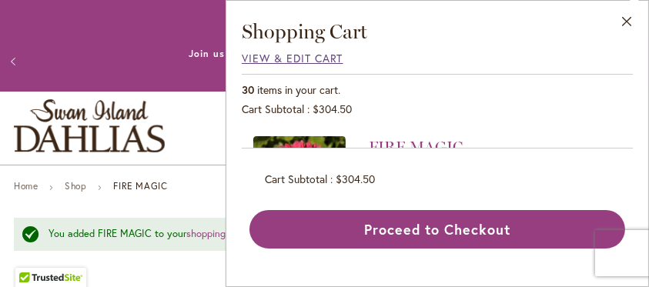
click at [330, 58] on span "View & Edit Cart" at bounding box center [293, 58] width 102 height 15
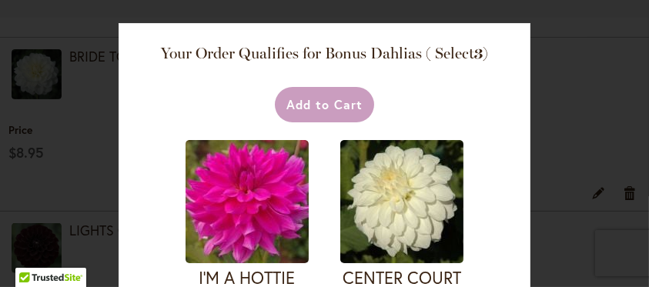
scroll to position [550, 0]
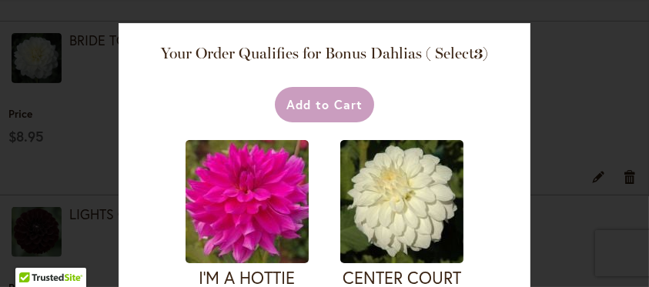
click at [309, 104] on div "Add to Cart" at bounding box center [324, 104] width 287 height 35
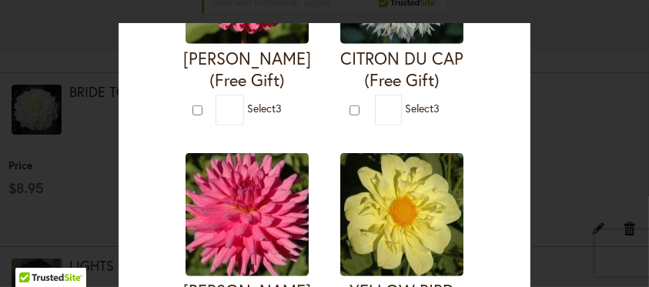
scroll to position [1123, 0]
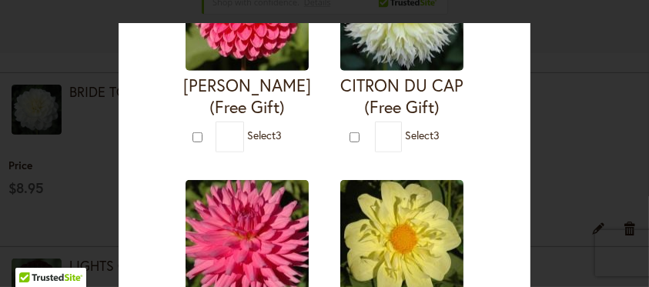
click at [243, 78] on h4 "REBECCA LYNN (Free Gift)" at bounding box center [247, 96] width 128 height 43
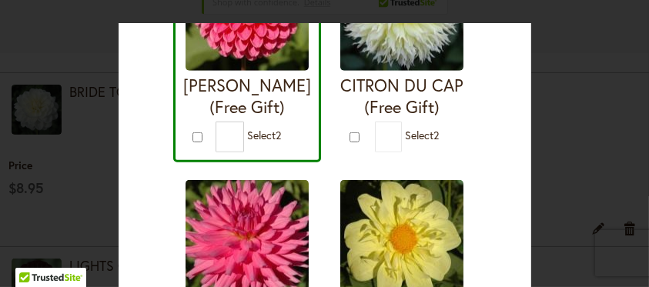
click at [264, 85] on h4 "REBECCA LYNN (Free Gift)" at bounding box center [247, 96] width 128 height 43
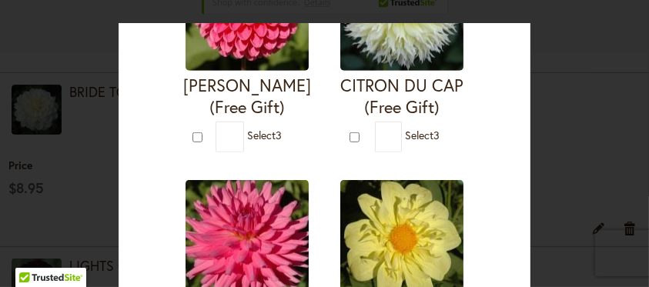
click at [283, 56] on img at bounding box center [247, 9] width 123 height 123
type input "*"
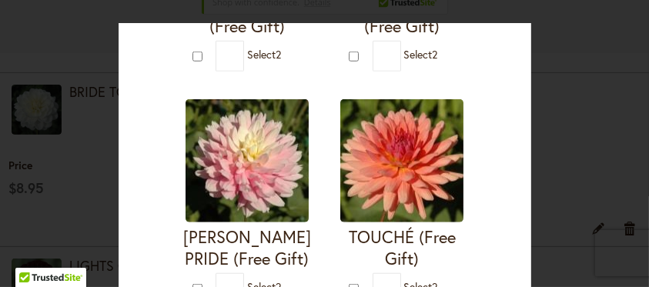
scroll to position [1446, 0]
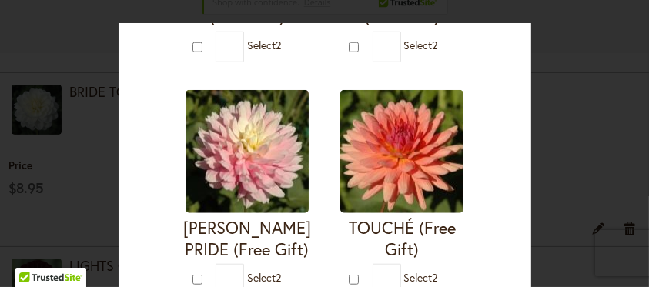
click at [561, 85] on div "Your Order Qualifies for Bonus Dahlias ( Select 2 ) Add to Cart I'M A HOTTIE (F…" at bounding box center [324, 143] width 649 height 287
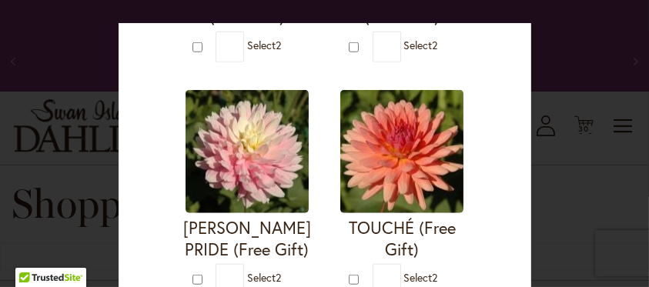
scroll to position [61, 0]
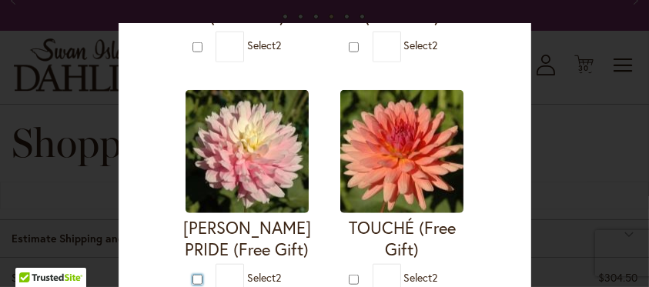
type input "*"
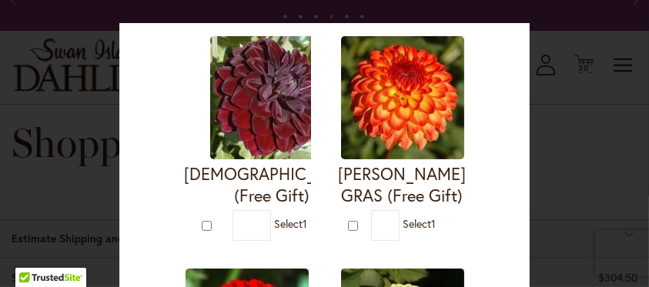
scroll to position [316, 0]
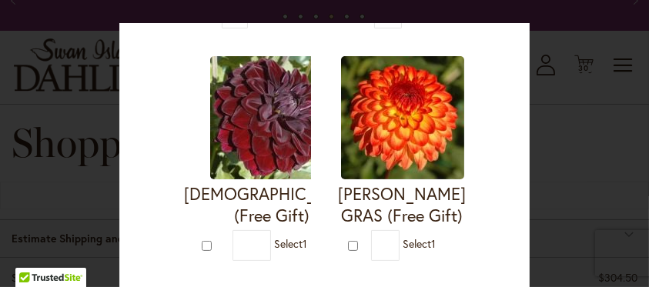
click at [231, 138] on img at bounding box center [271, 117] width 123 height 123
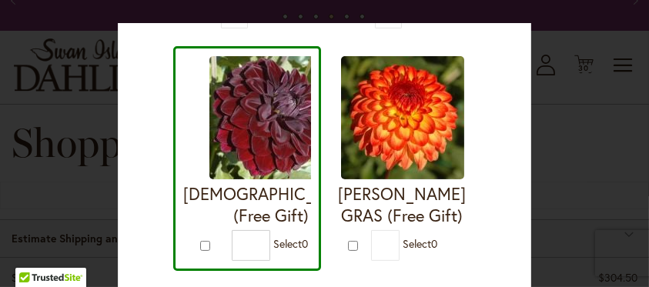
type input "*"
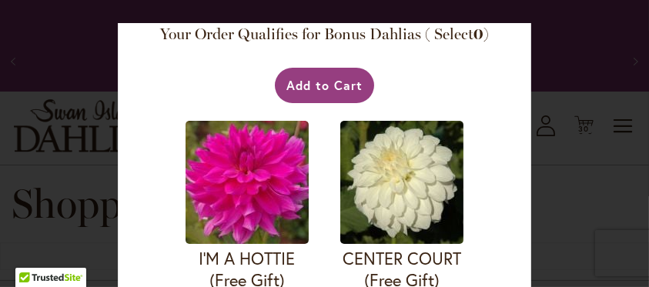
scroll to position [0, 0]
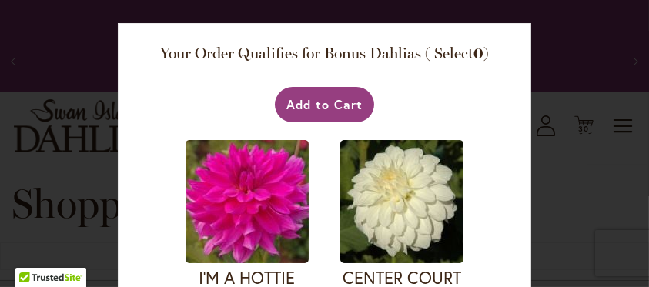
click at [553, 102] on div "Your Order Qualifies for Bonus Dahlias ( Select 0 ) Add to Cart I'M A HOTTIE (F…" at bounding box center [324, 143] width 649 height 287
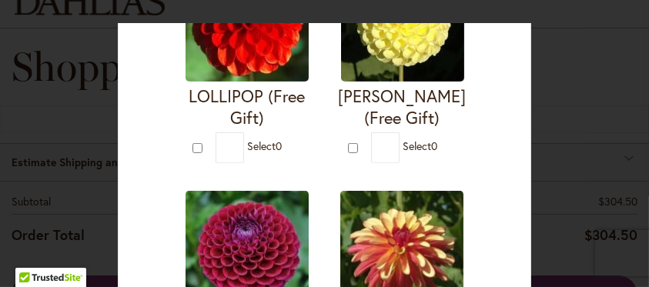
scroll to position [613, 0]
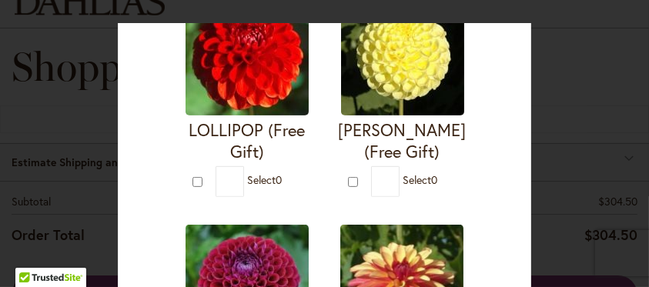
drag, startPoint x: 539, startPoint y: 122, endPoint x: 545, endPoint y: 112, distance: 11.1
click at [545, 112] on div "Your Order Qualifies for Bonus Dahlias ( Select 0 ) Add to Cart I'M A HOTTIE (F…" at bounding box center [324, 143] width 649 height 287
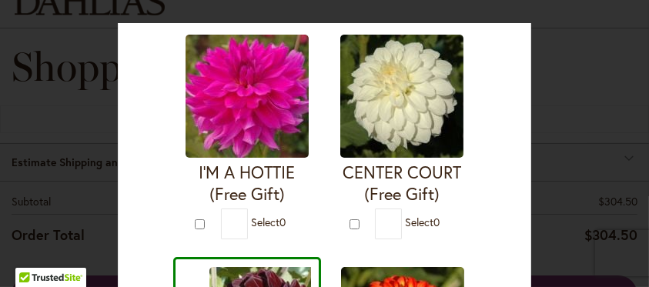
scroll to position [94, 0]
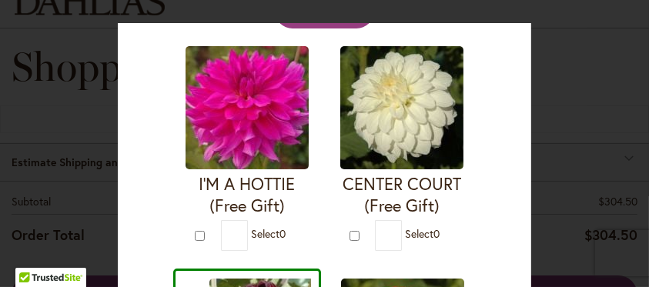
click at [269, 141] on img at bounding box center [247, 107] width 123 height 123
click at [268, 141] on img at bounding box center [247, 107] width 123 height 123
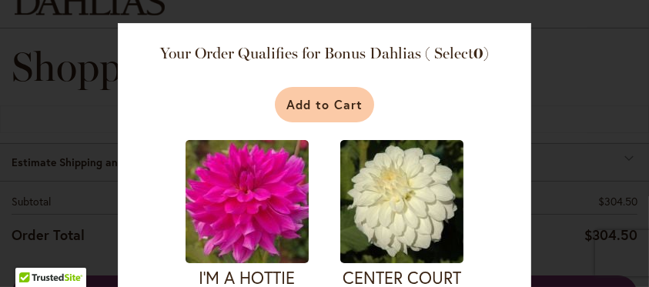
click at [323, 106] on button "Add to Cart" at bounding box center [324, 104] width 99 height 35
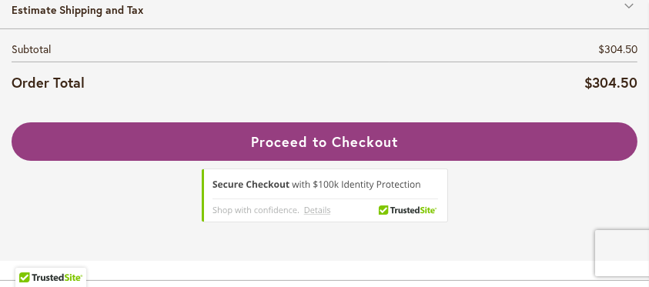
scroll to position [388, 0]
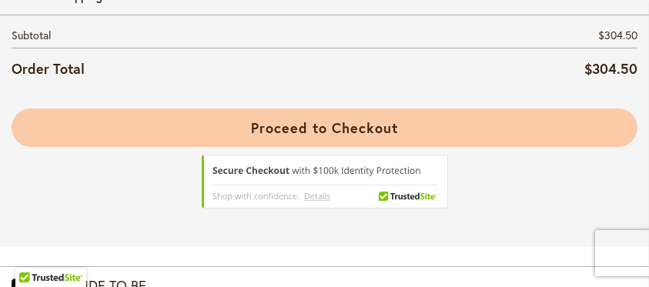
click at [281, 118] on button "Proceed to Checkout" at bounding box center [325, 128] width 626 height 38
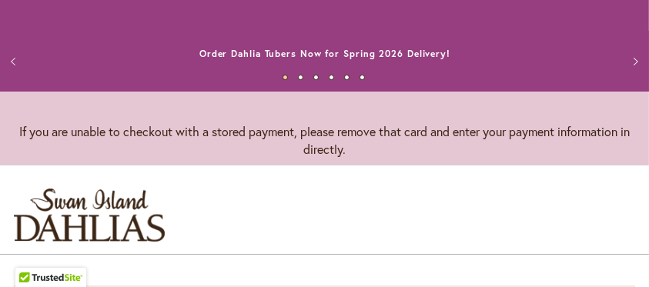
select select "**"
click at [648, 13] on div "Previous Order Dahlia Tubers Now for Spring 2026 Delivery! The Mercantile & Off…" at bounding box center [324, 46] width 649 height 92
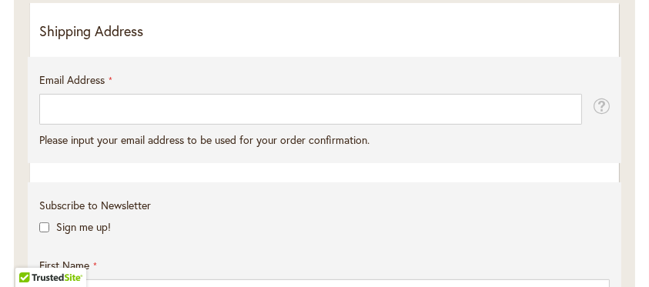
scroll to position [462, 0]
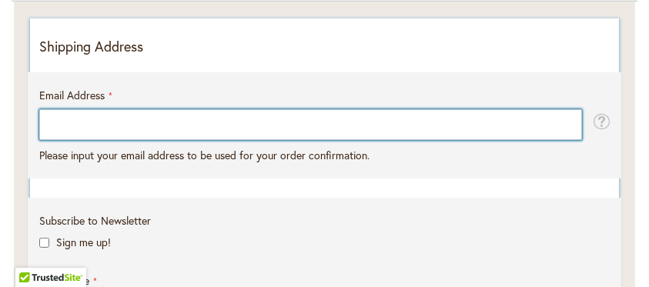
click at [45, 115] on input "Email Address" at bounding box center [310, 124] width 543 height 31
type input "**********"
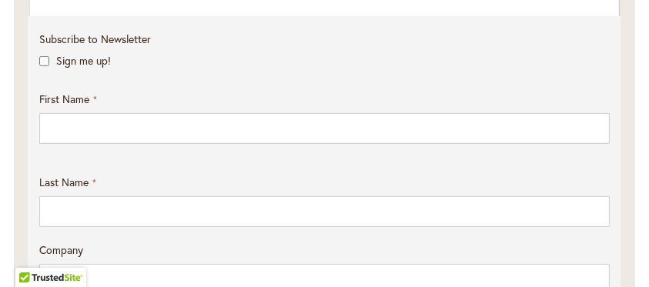
scroll to position [667, 0]
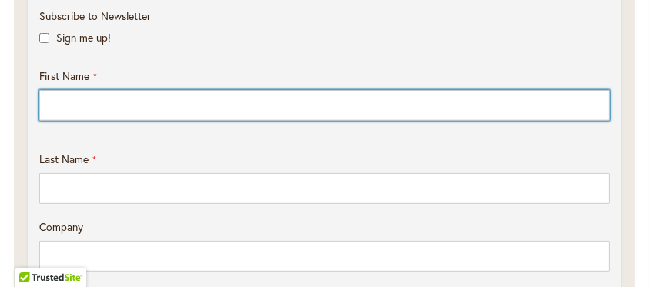
click at [78, 110] on input "First Name" at bounding box center [324, 105] width 571 height 31
type input "**********"
type input "******"
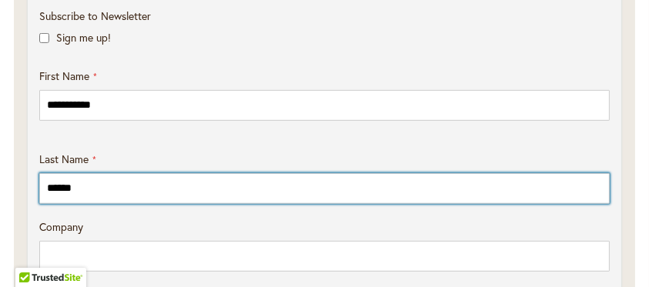
type input "**********"
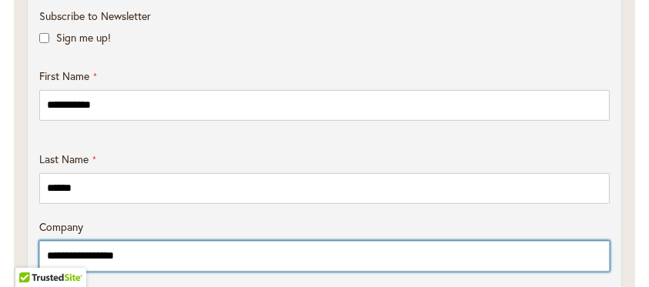
type input "**********"
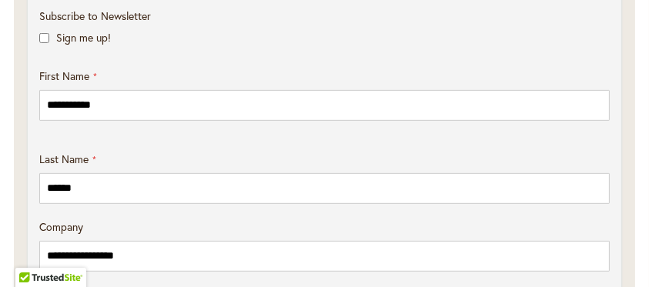
select select "**"
type input "******"
type input "*****"
type input "**********"
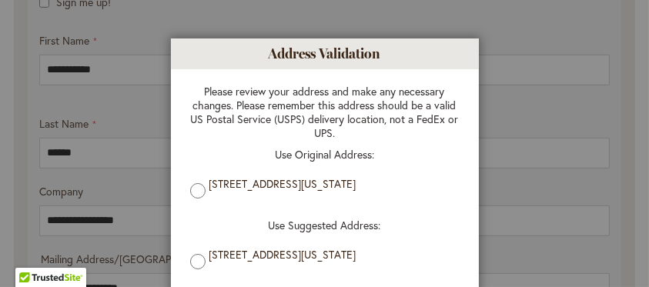
scroll to position [718, 0]
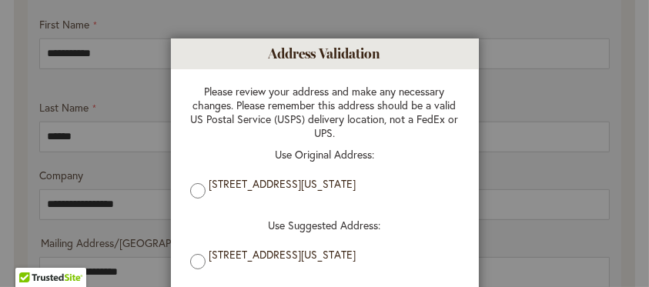
click at [581, 73] on aside "Address Validation Close Please review your address and make any necessary chan…" at bounding box center [324, 143] width 649 height 287
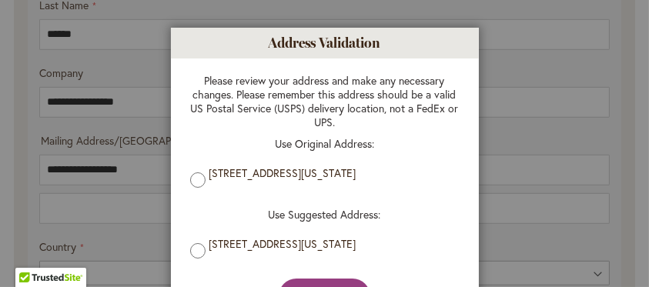
scroll to position [56, 0]
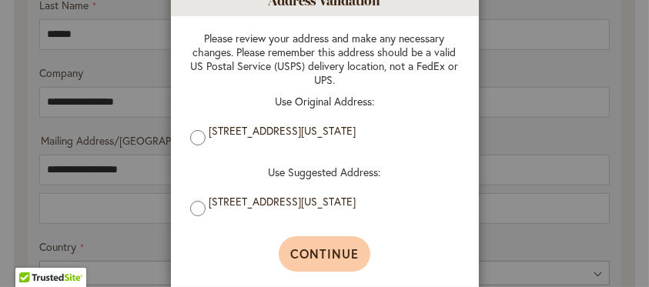
click at [311, 251] on span "Continue" at bounding box center [324, 254] width 69 height 16
type input "**********"
type input "******"
type input "**********"
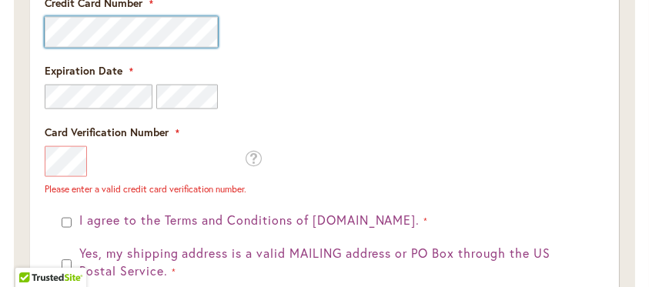
scroll to position [2219, 0]
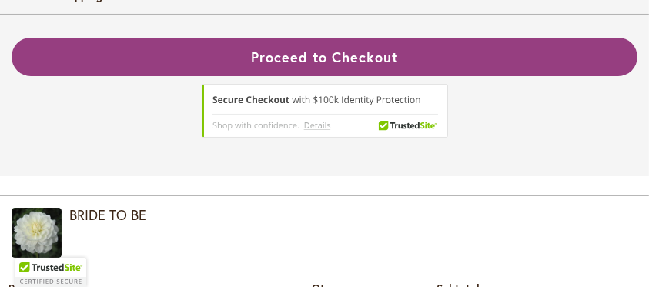
scroll to position [266, 0]
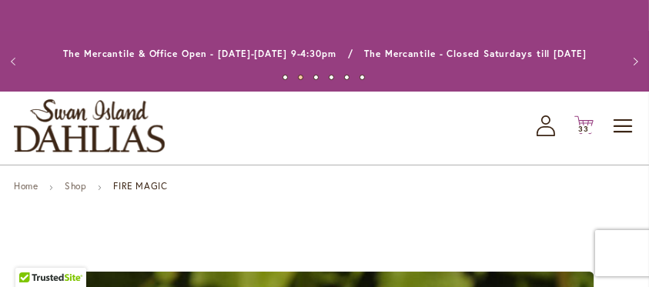
click at [583, 120] on icon at bounding box center [583, 125] width 19 height 18
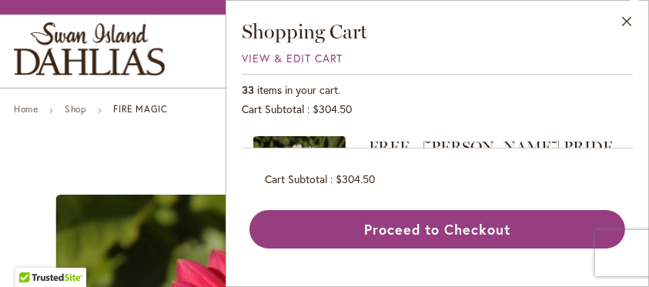
scroll to position [102, 0]
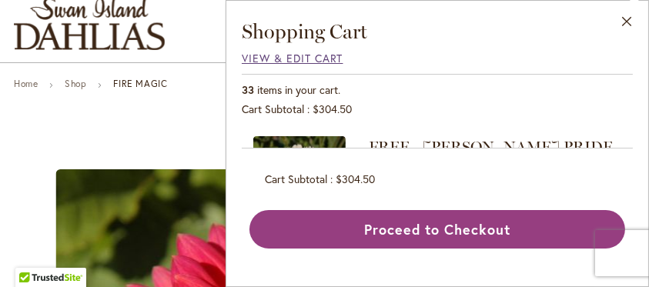
click at [246, 55] on span "View & Edit Cart" at bounding box center [293, 58] width 102 height 15
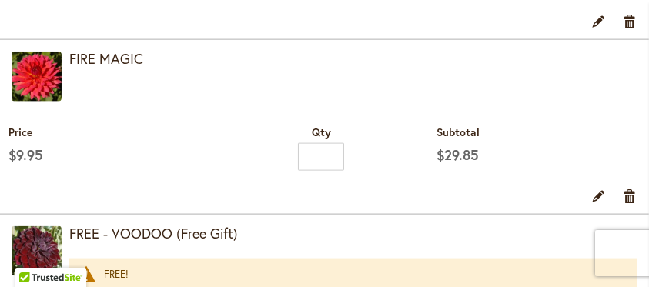
scroll to position [2104, 0]
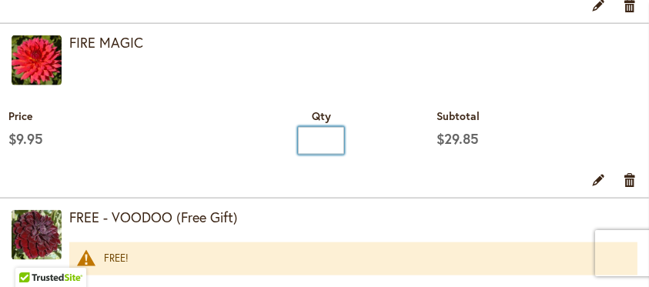
click at [320, 130] on input "*" at bounding box center [321, 141] width 46 height 28
click at [631, 171] on link "Remove item" at bounding box center [630, 179] width 15 height 17
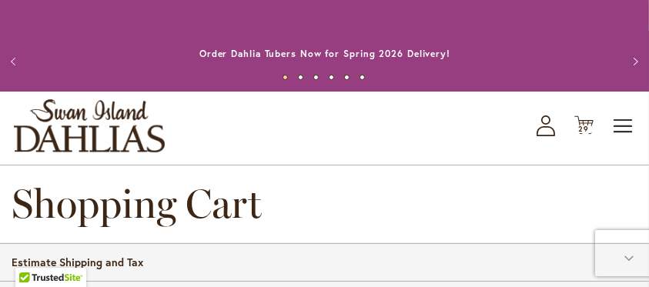
click at [618, 125] on span "Toggle Nav" at bounding box center [623, 126] width 23 height 31
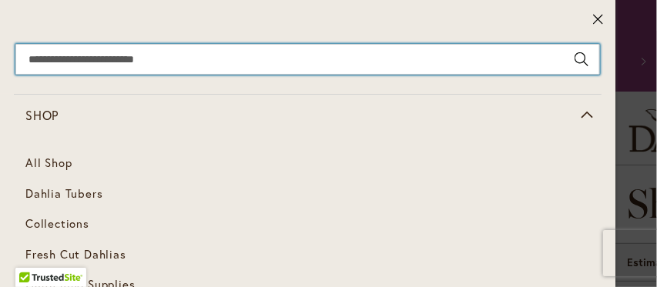
click at [31, 62] on input "Search" at bounding box center [307, 59] width 584 height 31
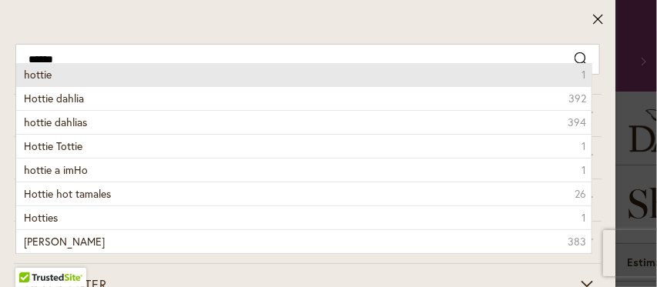
click at [25, 75] on span "hottie" at bounding box center [38, 74] width 28 height 15
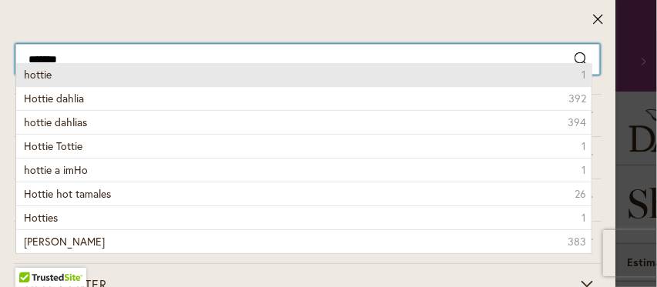
type input "******"
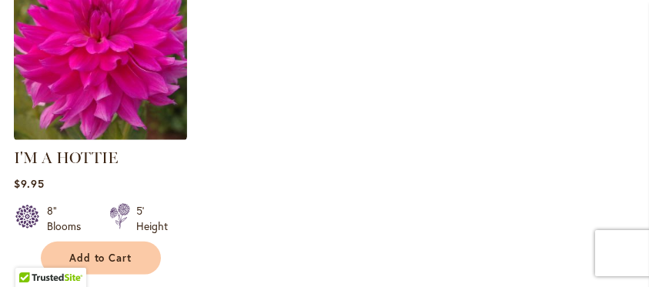
scroll to position [667, 0]
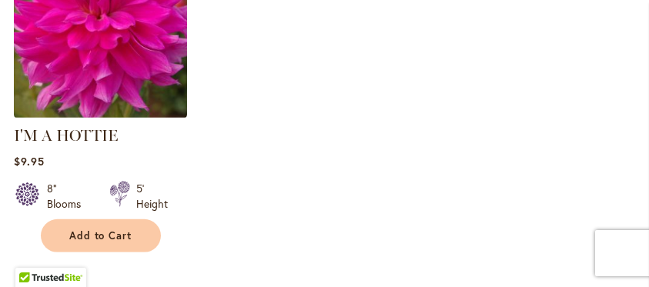
click at [142, 32] on img at bounding box center [100, 31] width 182 height 182
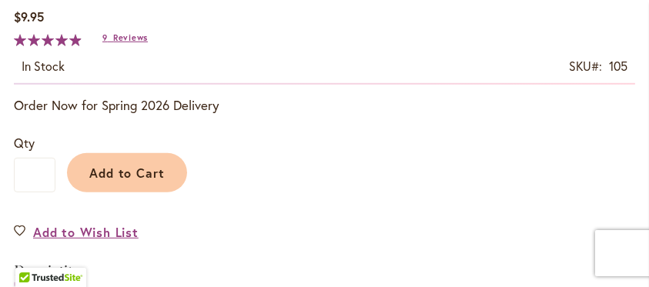
scroll to position [1075, 0]
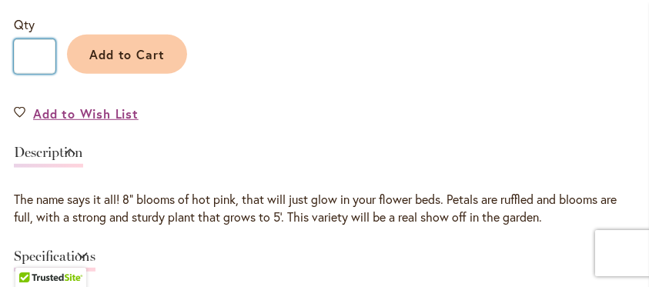
click at [34, 54] on input "*" at bounding box center [35, 56] width 42 height 35
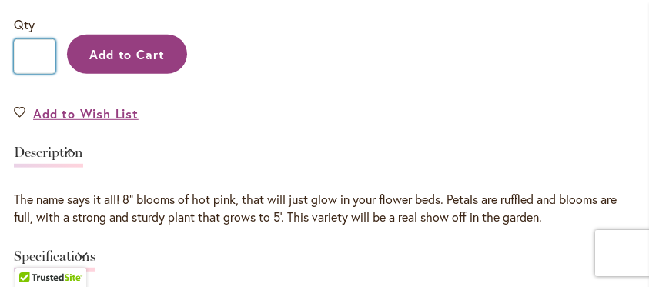
type input "*"
click at [126, 49] on span "Add to Cart" at bounding box center [127, 54] width 76 height 16
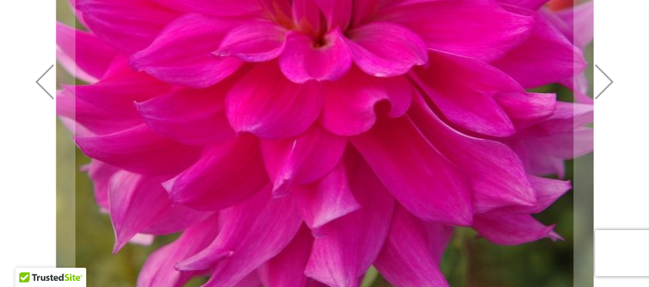
scroll to position [0, 0]
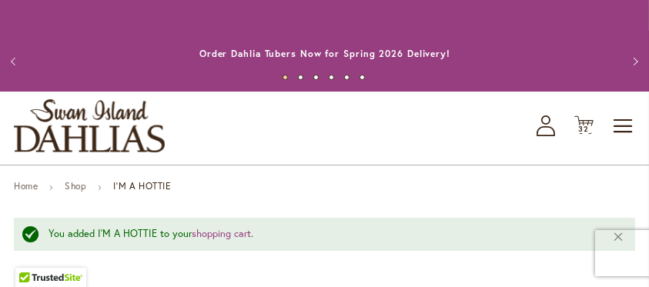
click at [594, 123] on div "Toggle Nav Shop All Shop Dahlia Tubers Collections Fresh Cut Dahlias Gardening …" at bounding box center [324, 128] width 649 height 73
click at [588, 124] on icon "Cart .cls-1 { fill: #231f20; }" at bounding box center [583, 124] width 19 height 19
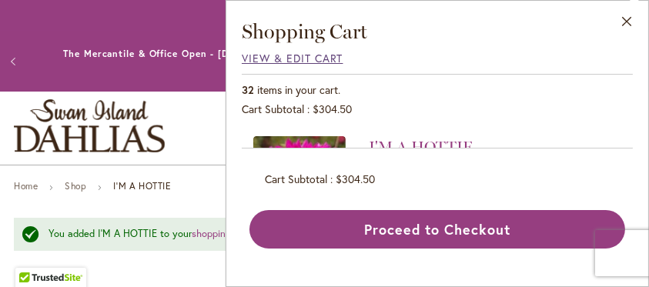
click at [320, 58] on span "View & Edit Cart" at bounding box center [293, 58] width 102 height 15
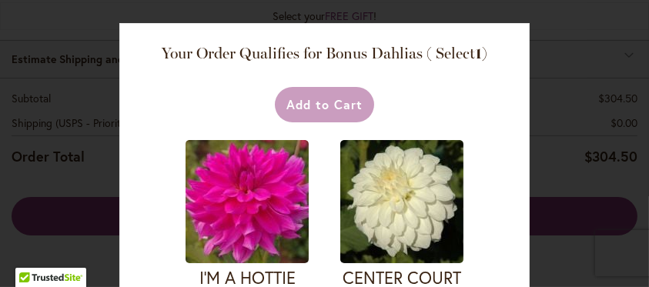
scroll to position [256, 0]
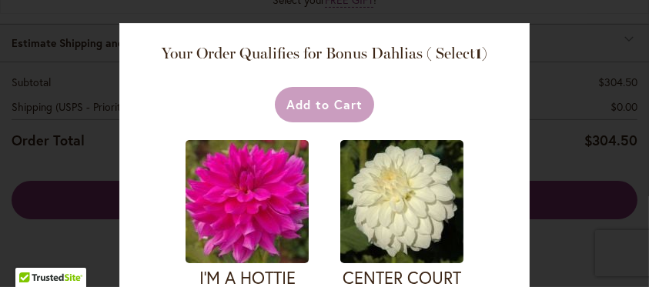
drag, startPoint x: 536, startPoint y: 49, endPoint x: 537, endPoint y: 75, distance: 26.2
click at [537, 75] on div "Your Order Qualifies for Bonus Dahlias ( Select 1 ) Add to Cart I'M A HOTTIE (F…" at bounding box center [324, 143] width 649 height 287
click at [584, 61] on div "Your Order Qualifies for Bonus Dahlias ( Select 1 ) Add to Cart I'M A HOTTIE (F…" at bounding box center [324, 143] width 649 height 287
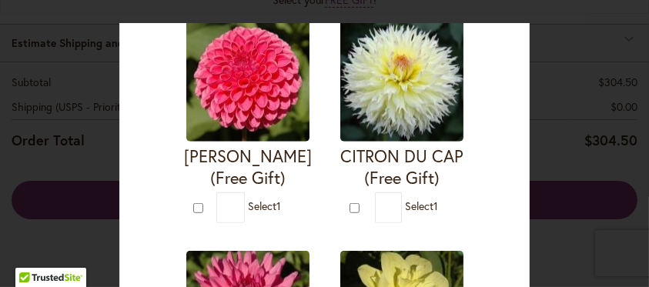
scroll to position [815, 0]
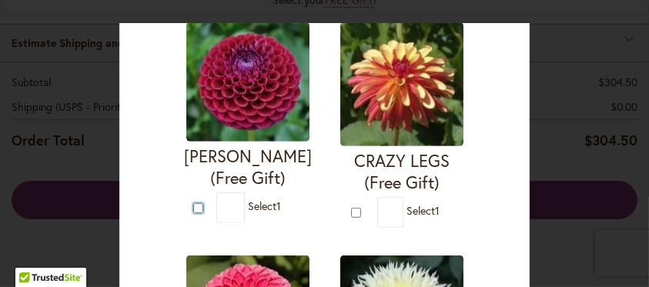
type input "*"
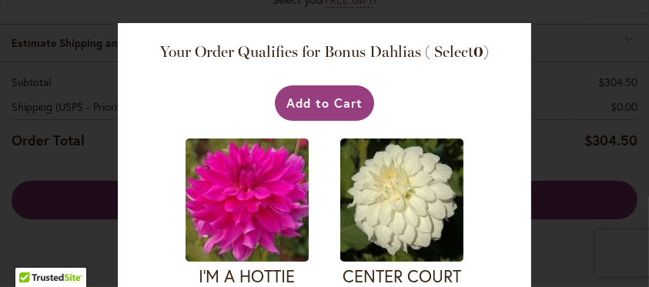
scroll to position [0, 0]
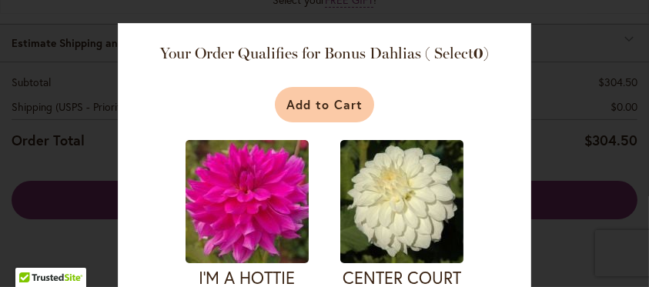
click at [320, 109] on button "Add to Cart" at bounding box center [324, 104] width 99 height 35
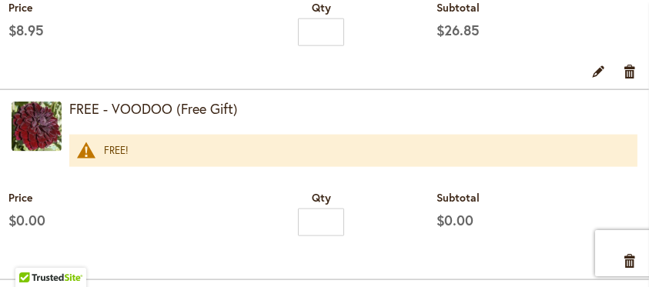
scroll to position [186, 0]
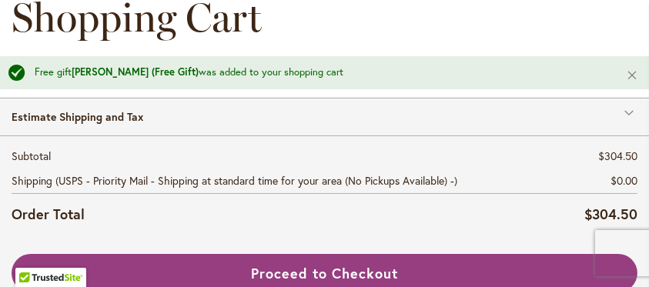
click at [628, 112] on div "Estimate Shipping and Tax" at bounding box center [324, 117] width 649 height 38
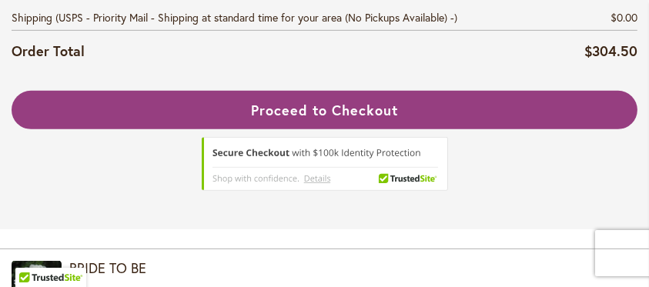
scroll to position [856, 0]
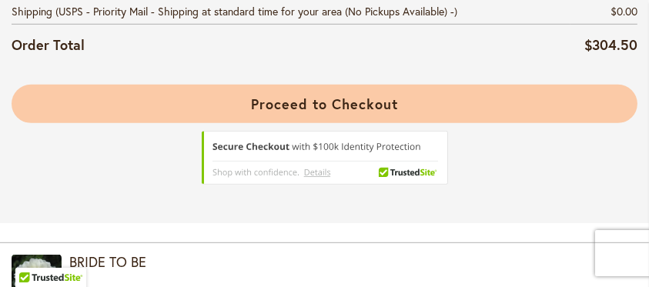
click at [378, 100] on span "Proceed to Checkout" at bounding box center [324, 104] width 146 height 18
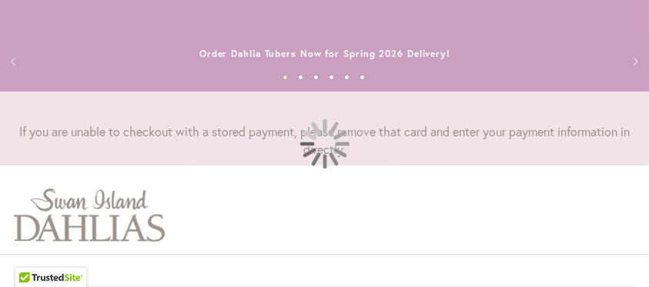
select select "**"
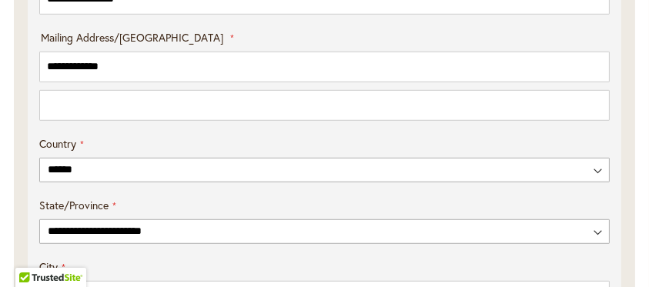
scroll to position [924, 0]
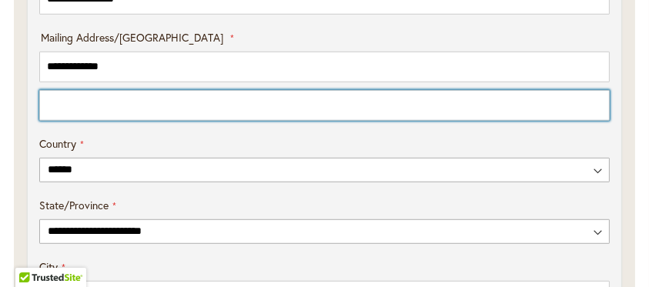
click at [52, 105] on input "Mailing Address/PO BOX: Line 2" at bounding box center [324, 105] width 571 height 31
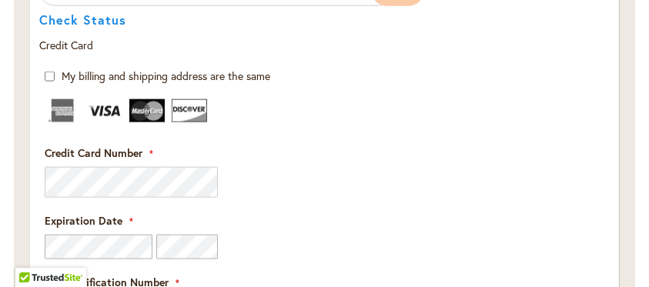
scroll to position [2104, 0]
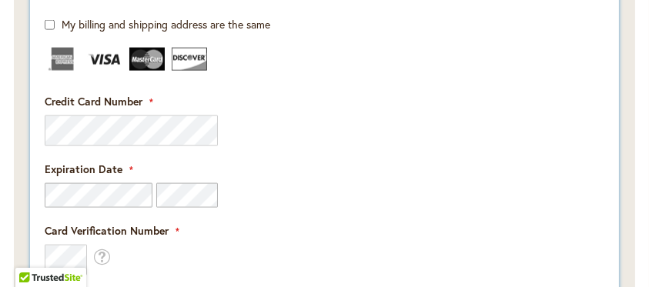
type input "******"
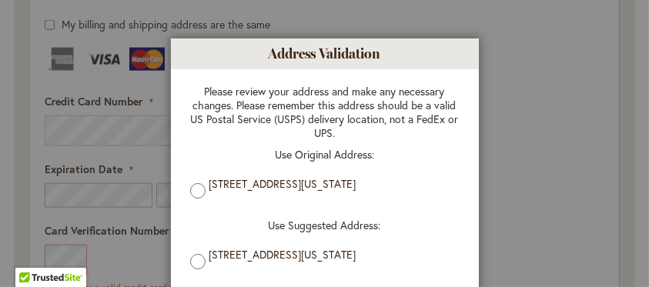
click at [201, 257] on li "314 N MAIN ST, NATICK, Massachusetts, 01760-1124, United States" at bounding box center [324, 261] width 269 height 26
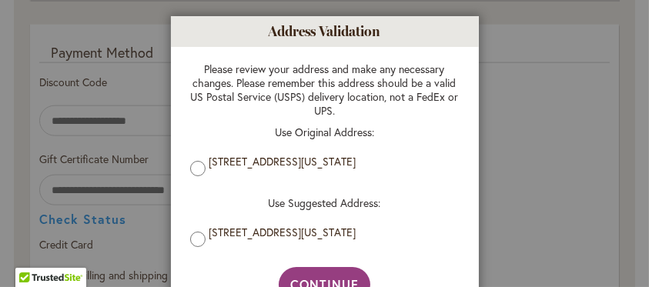
scroll to position [56, 0]
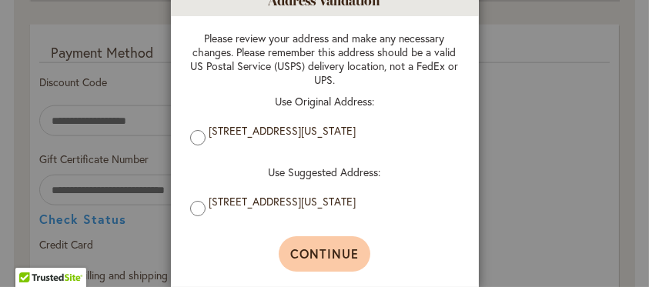
click at [326, 259] on span "Continue" at bounding box center [324, 254] width 69 height 16
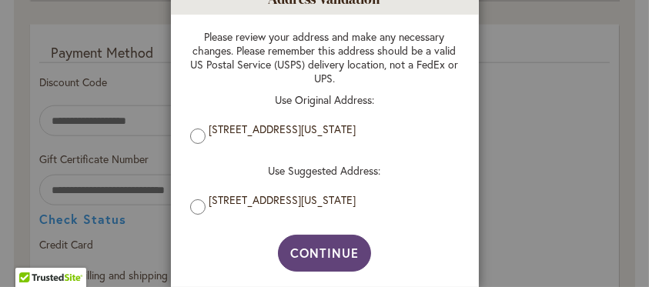
type input "**********"
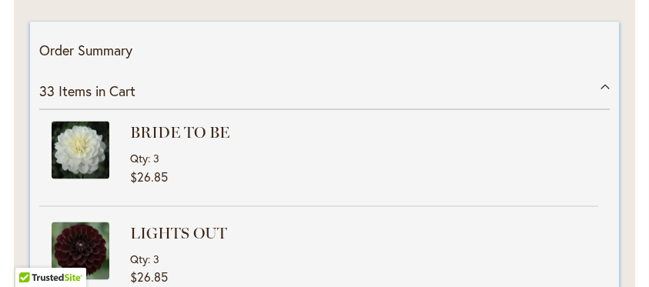
scroll to position [2630, 0]
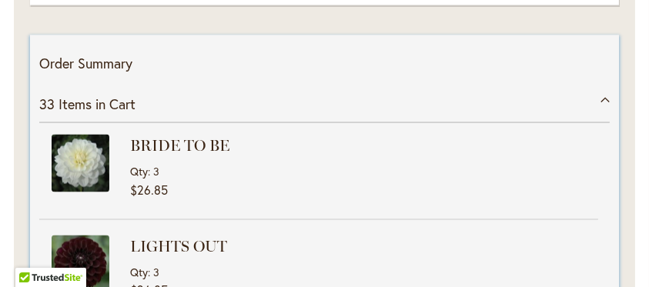
click at [603, 96] on div "33 Items in Cart" at bounding box center [324, 104] width 571 height 38
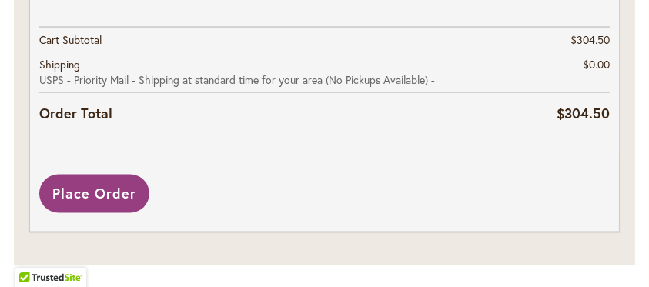
scroll to position [2780, 0]
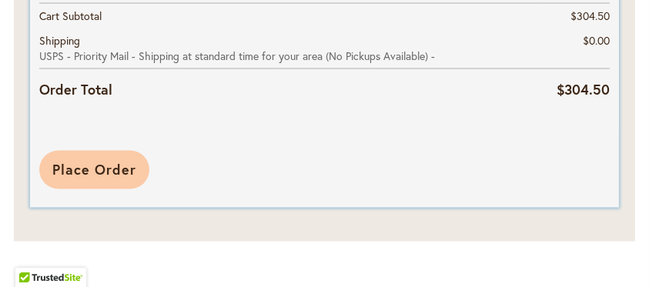
click at [129, 166] on span "Place Order" at bounding box center [94, 170] width 84 height 18
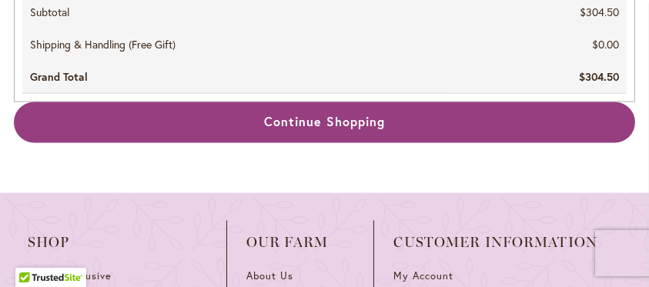
scroll to position [2874, 0]
